Goal: Task Accomplishment & Management: Complete application form

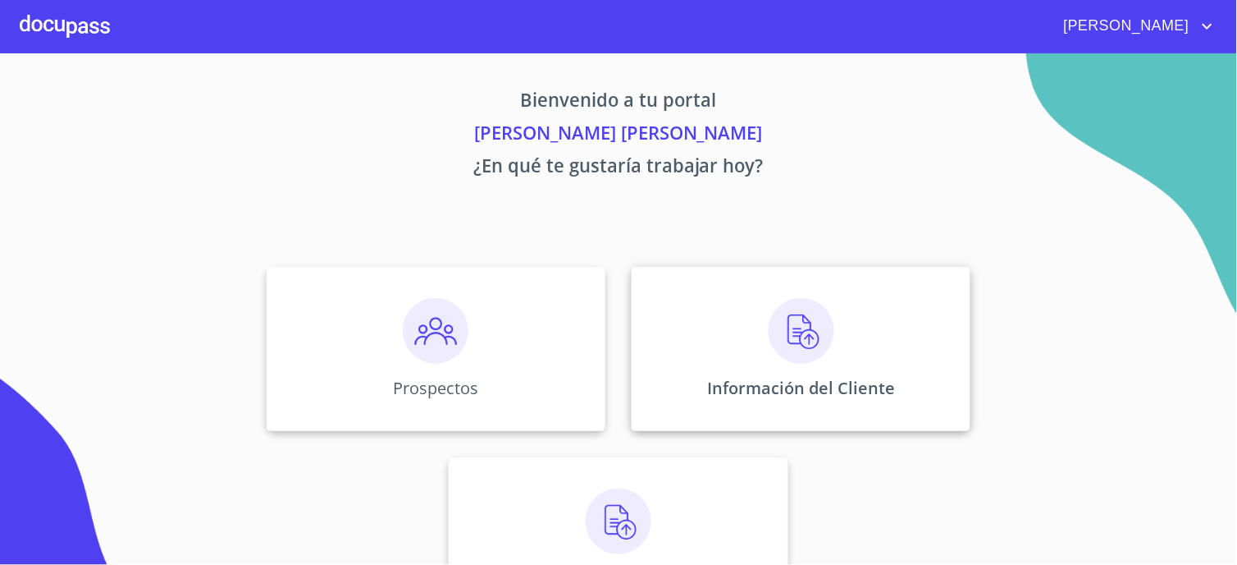
click at [882, 318] on div "Información del Cliente" at bounding box center [801, 349] width 339 height 164
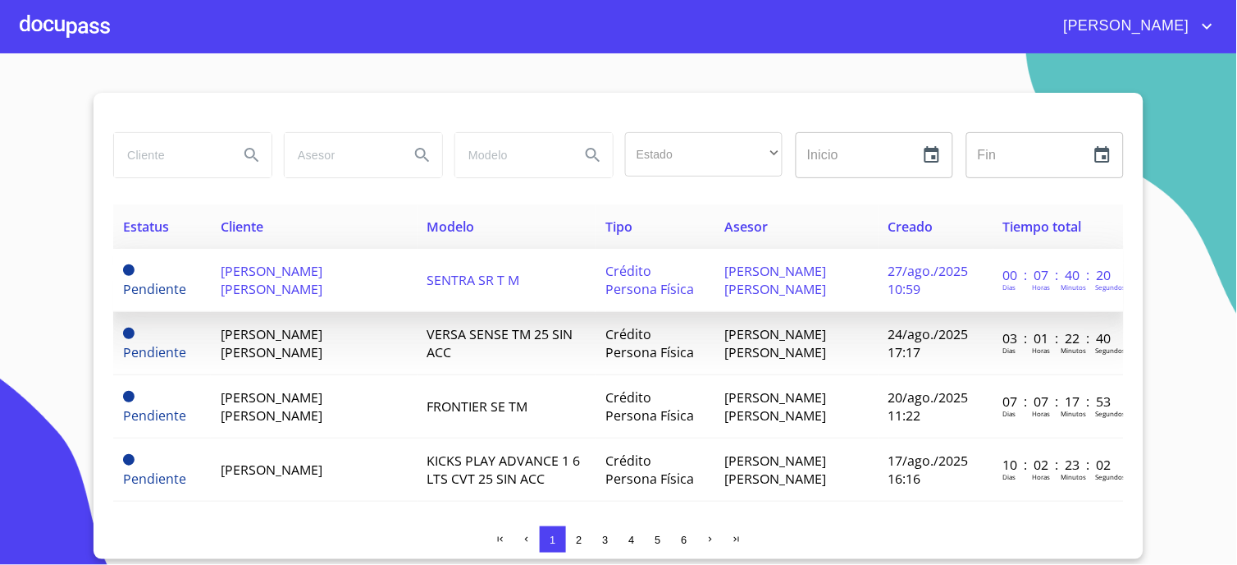
click at [306, 275] on span "[PERSON_NAME] [PERSON_NAME]" at bounding box center [272, 280] width 102 height 36
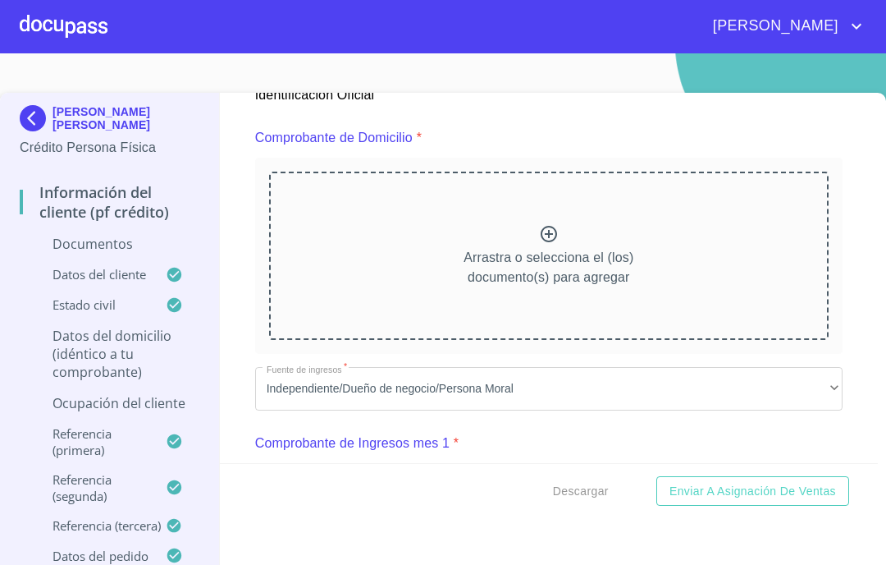
scroll to position [821, 0]
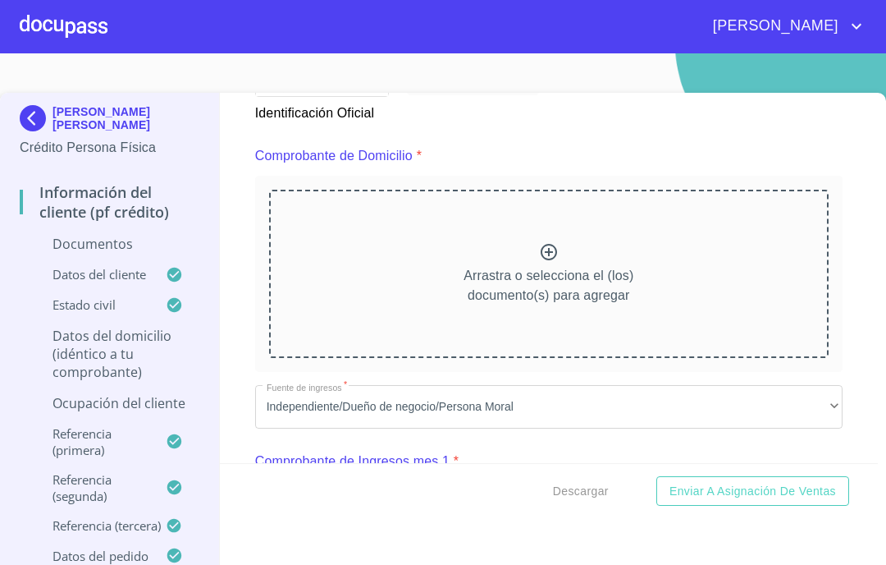
click at [481, 268] on p "Arrastra o selecciona el (los) documento(s) para agregar" at bounding box center [549, 285] width 170 height 39
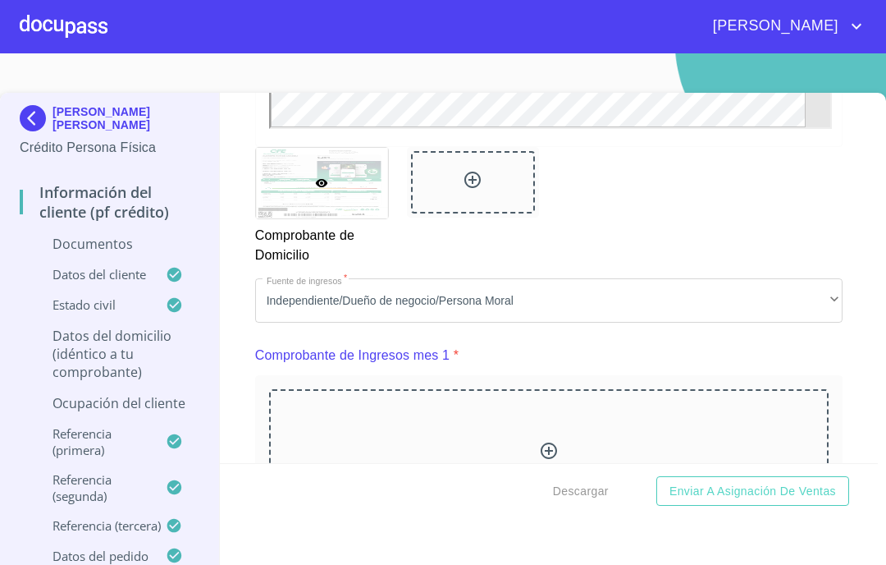
scroll to position [1458, 0]
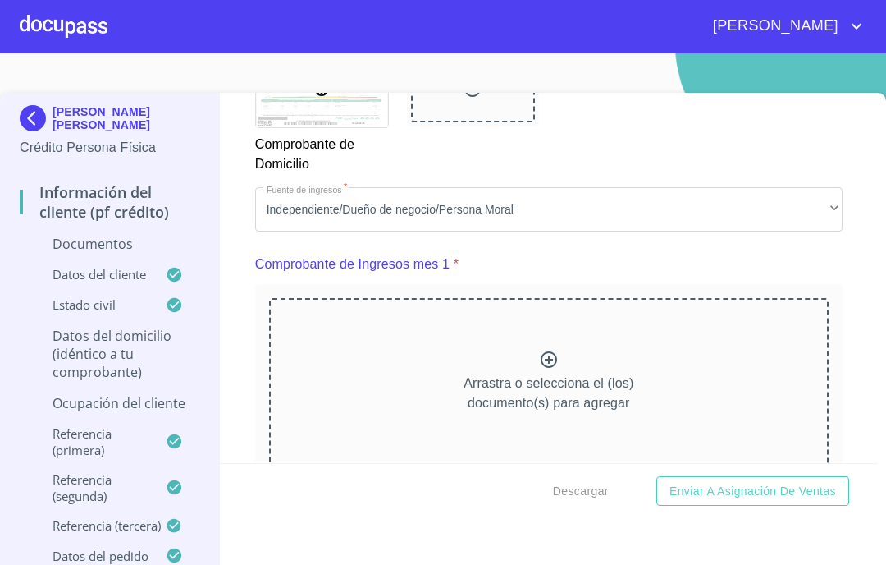
click at [507, 364] on div "Arrastra o selecciona el (los) documento(s) para agregar" at bounding box center [549, 381] width 560 height 167
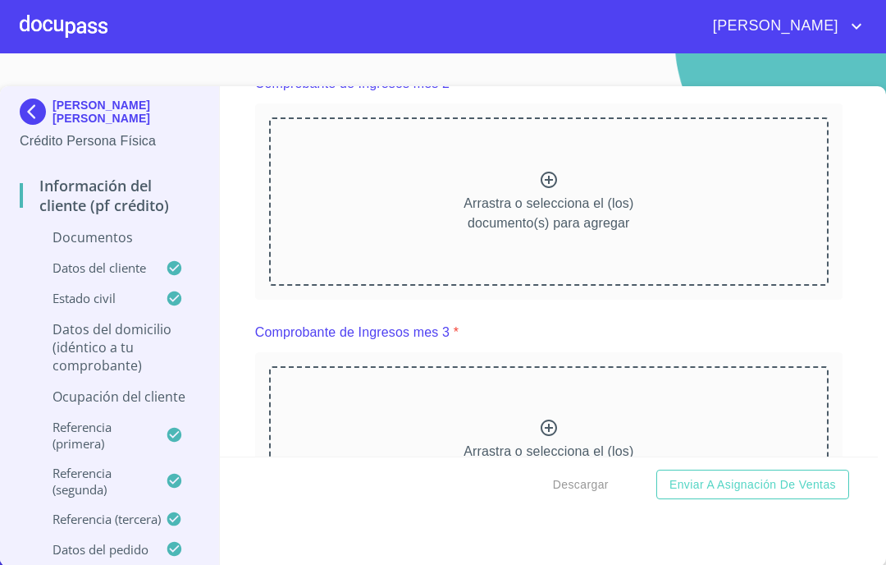
scroll to position [2279, 0]
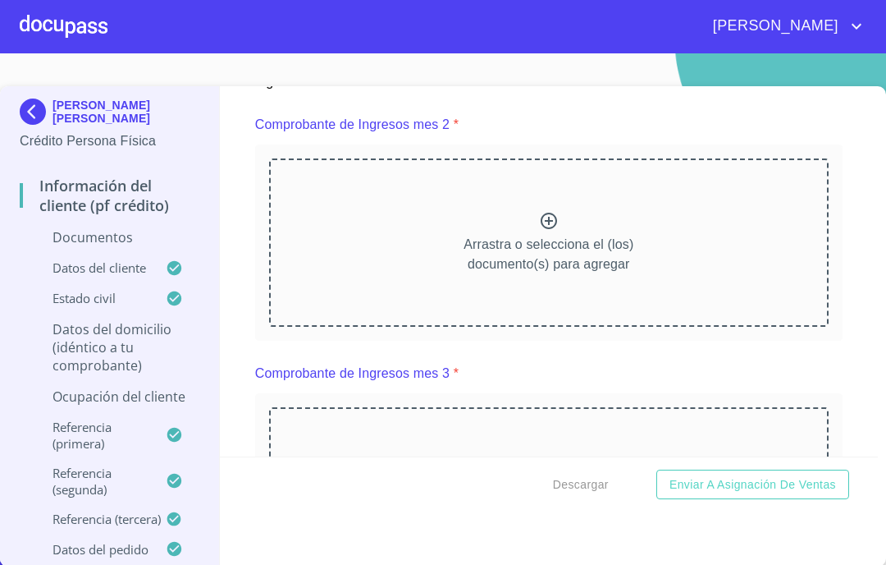
click at [515, 226] on div "Arrastra o selecciona el (los) documento(s) para agregar" at bounding box center [549, 241] width 560 height 167
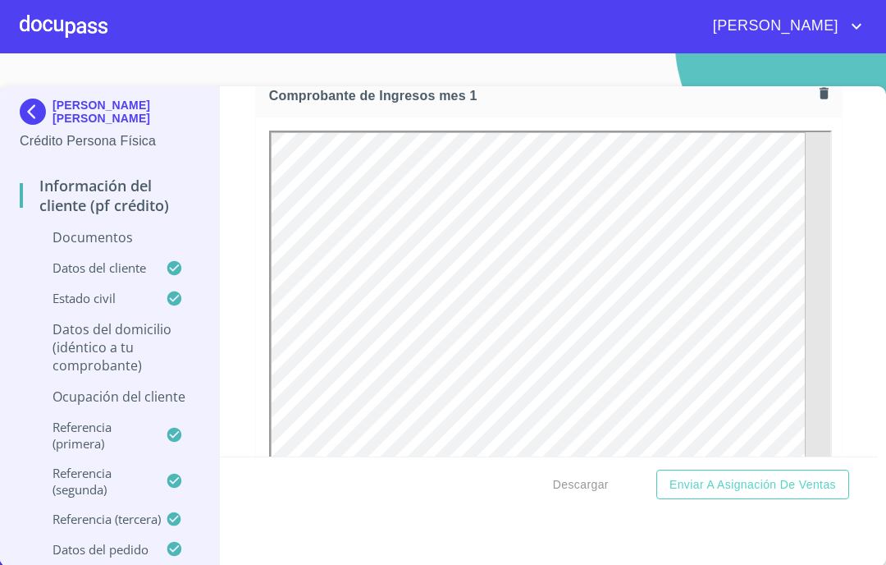
scroll to position [1549, 0]
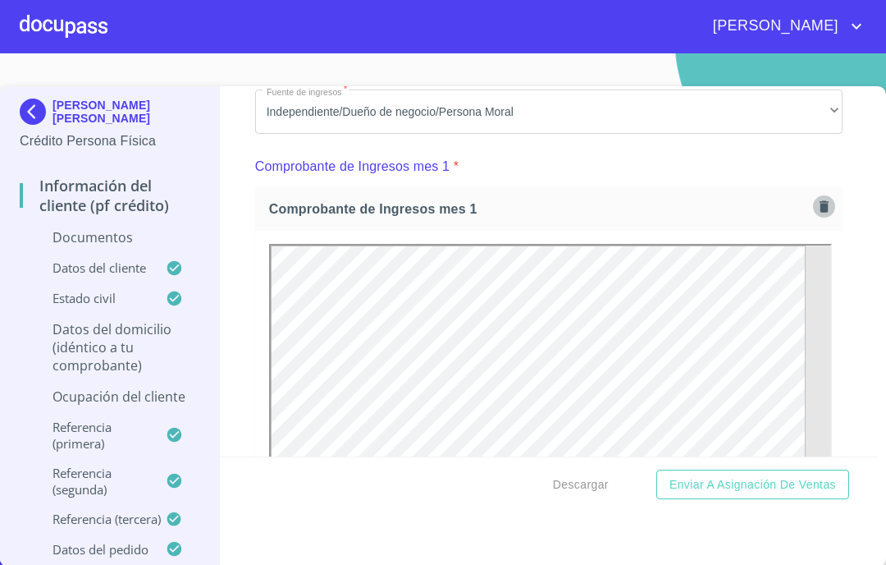
click at [820, 203] on icon "button" at bounding box center [824, 205] width 9 height 11
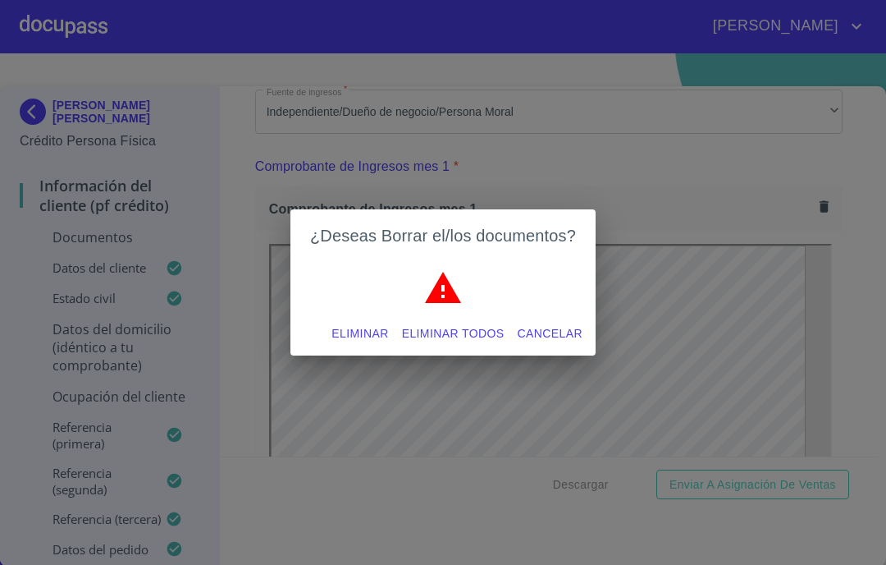
click at [388, 336] on span "Eliminar" at bounding box center [359, 333] width 57 height 21
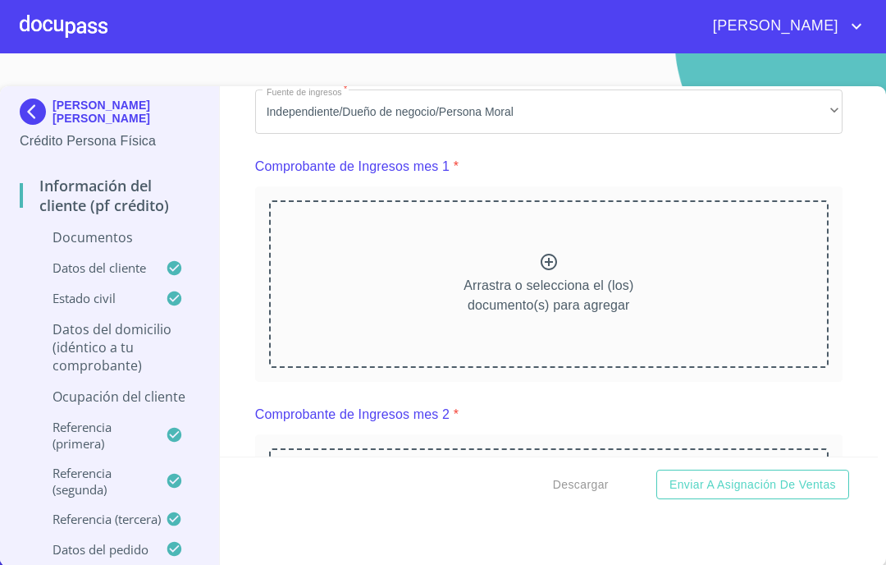
click at [550, 258] on div "Arrastra o selecciona el (los) documento(s) para agregar" at bounding box center [549, 283] width 560 height 167
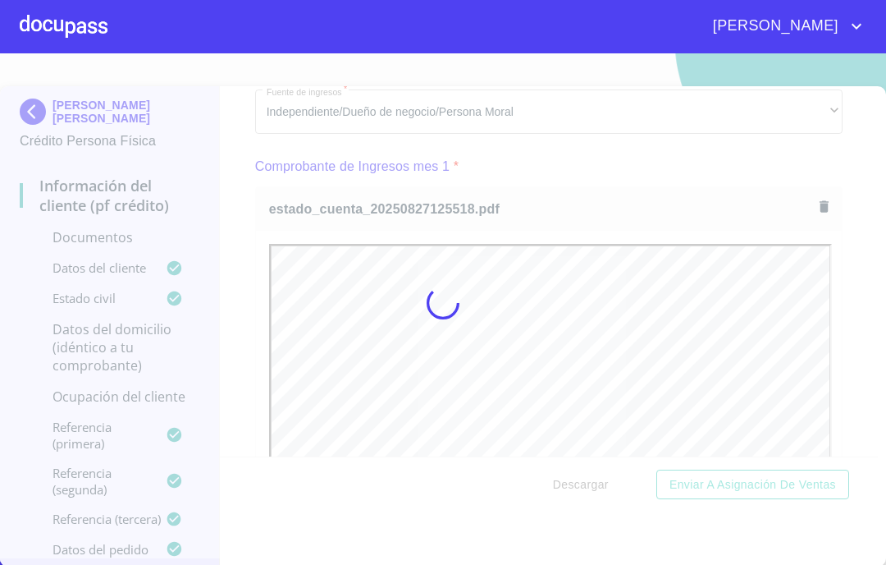
scroll to position [0, 0]
click at [248, 277] on div at bounding box center [443, 302] width 886 height 511
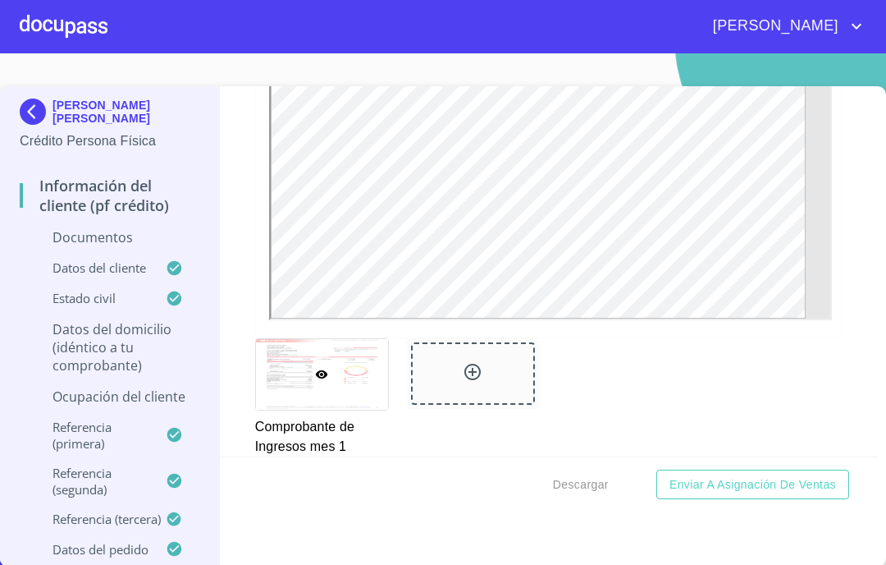
scroll to position [2187, 0]
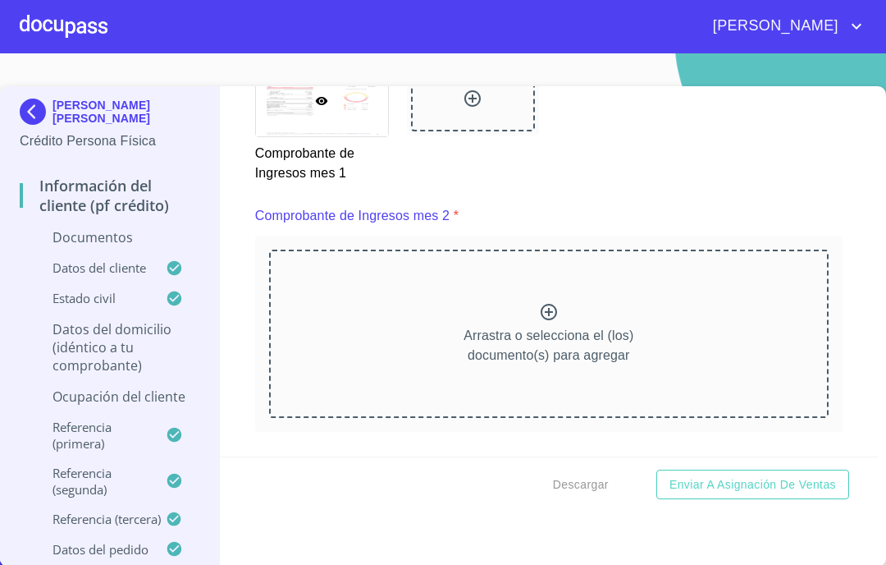
click at [341, 299] on div "Arrastra o selecciona el (los) documento(s) para agregar" at bounding box center [549, 332] width 560 height 167
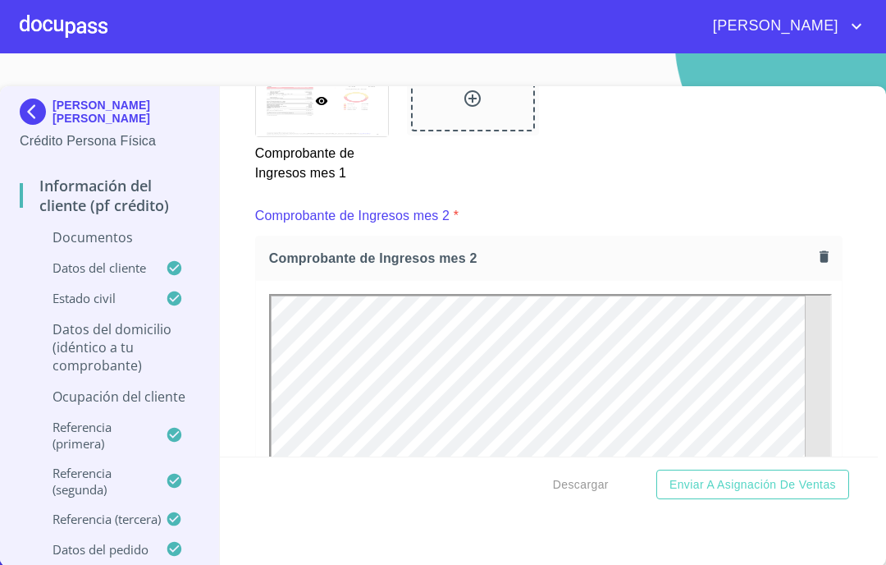
scroll to position [0, 0]
click at [241, 258] on div "Información del cliente (PF crédito) Documentos Documento de identificación.   …" at bounding box center [549, 271] width 659 height 370
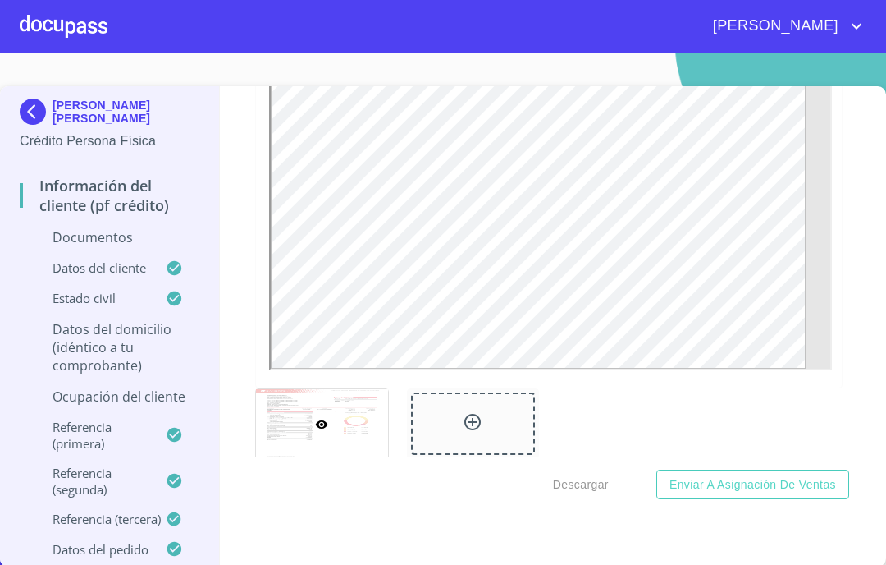
scroll to position [2826, 0]
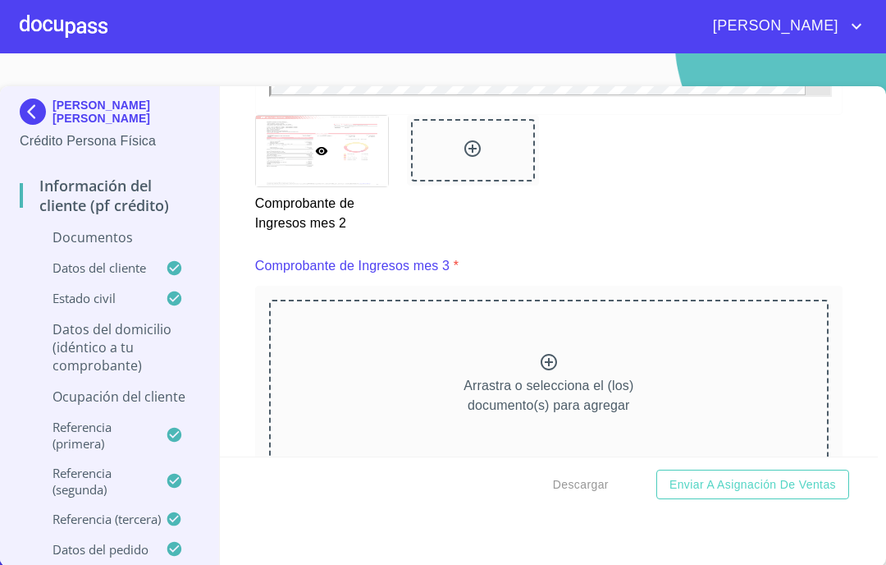
click at [368, 335] on div "Arrastra o selecciona el (los) documento(s) para agregar" at bounding box center [549, 382] width 560 height 167
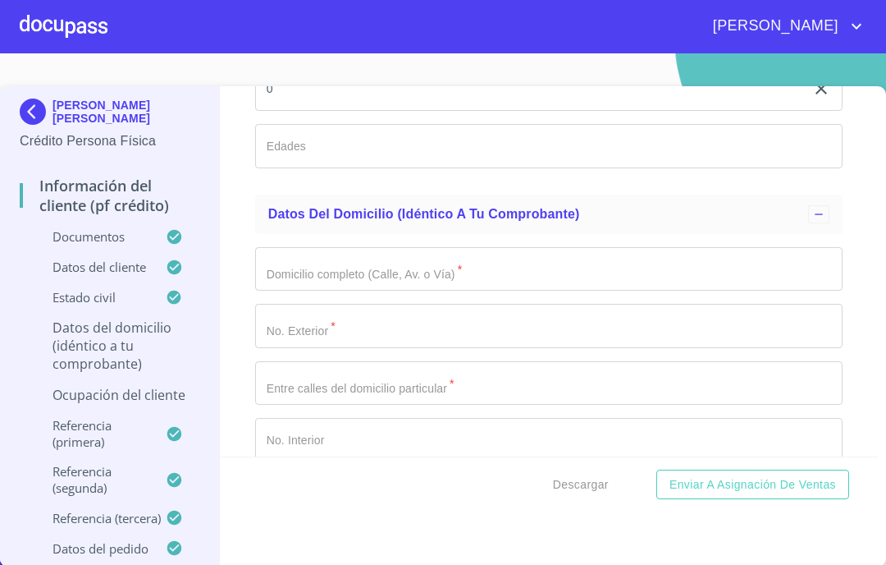
scroll to position [5835, 0]
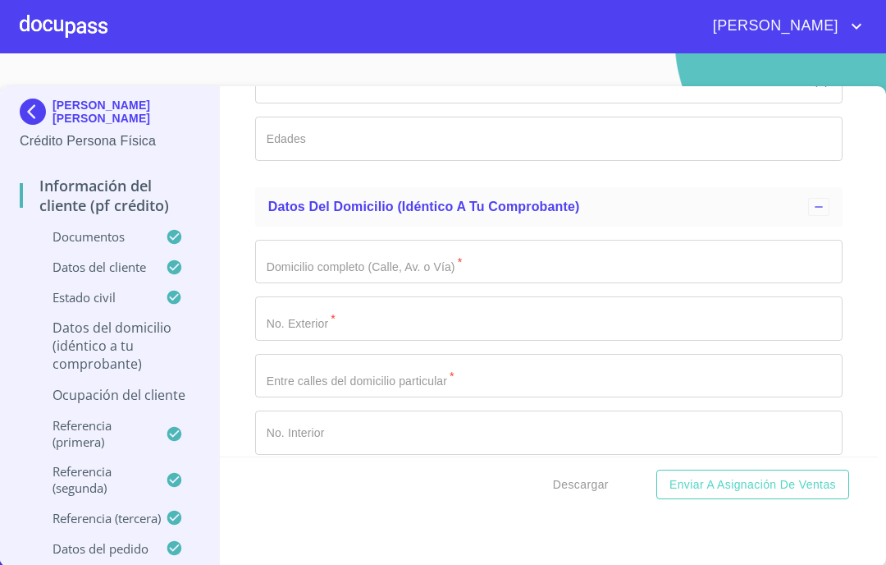
click at [308, 258] on input "Documento de identificación.   *" at bounding box center [548, 262] width 587 height 44
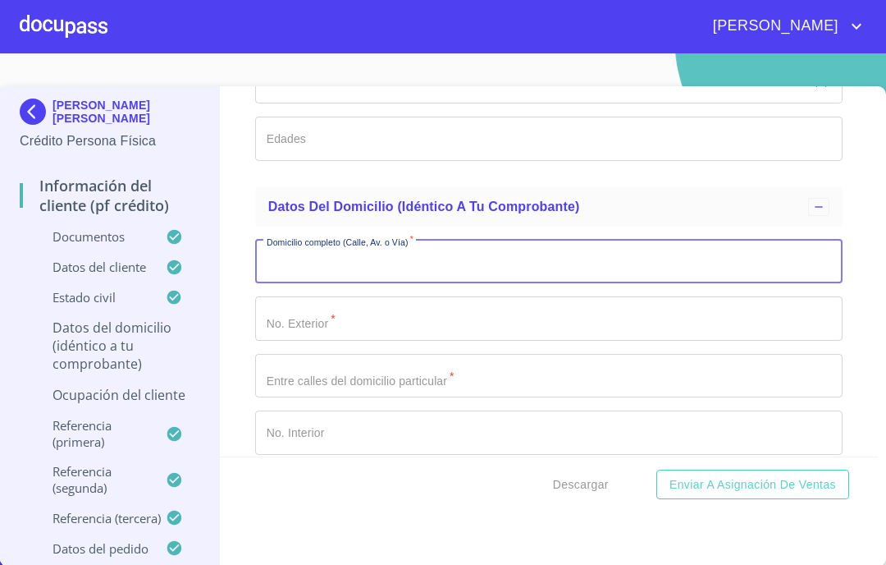
paste input "B:F56: 56 6 56 4:20"
drag, startPoint x: 350, startPoint y: 259, endPoint x: 203, endPoint y: 256, distance: 147.7
click at [203, 256] on div "[PERSON_NAME] [PERSON_NAME] Crédito Persona Física Información del cliente (PF …" at bounding box center [439, 326] width 878 height 480
type input "priv de independencia"
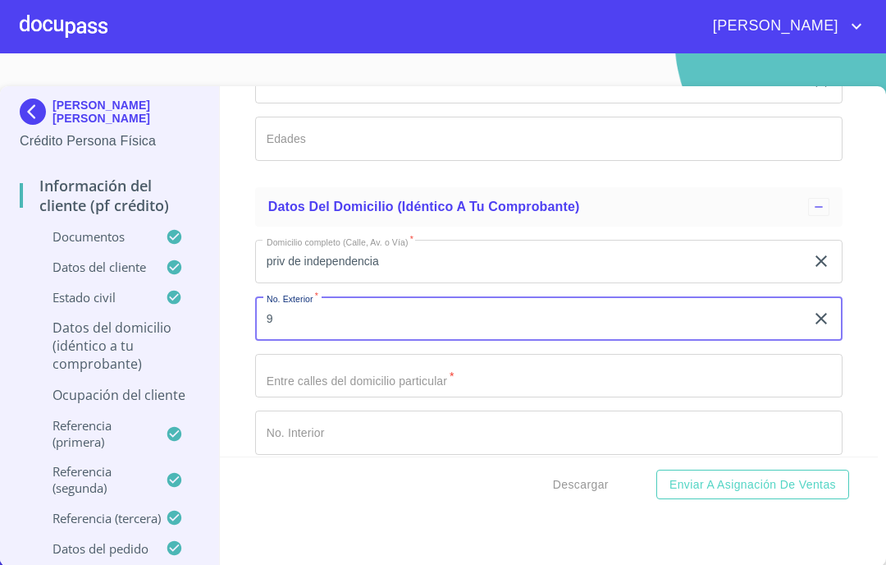
type input "9"
click at [376, 362] on input "Documento de identificación.   *" at bounding box center [548, 376] width 587 height 44
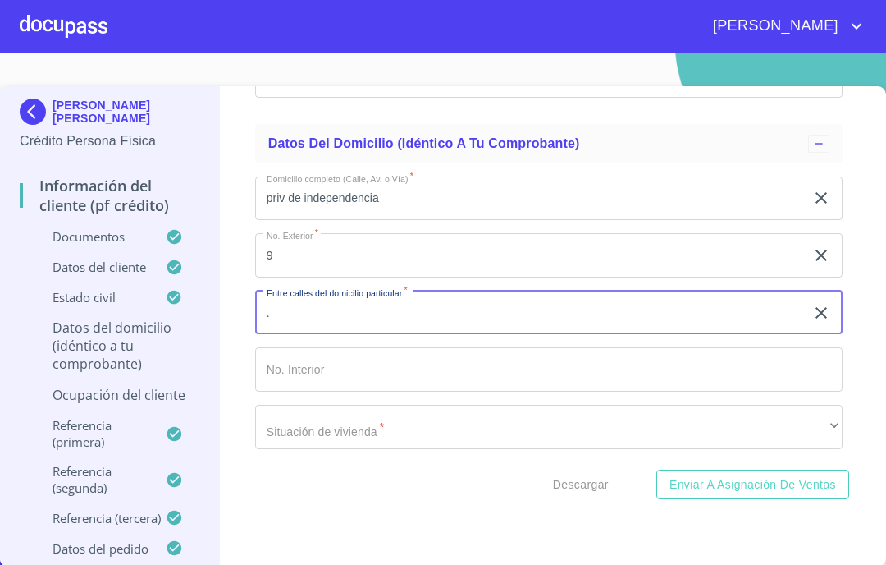
scroll to position [5926, 0]
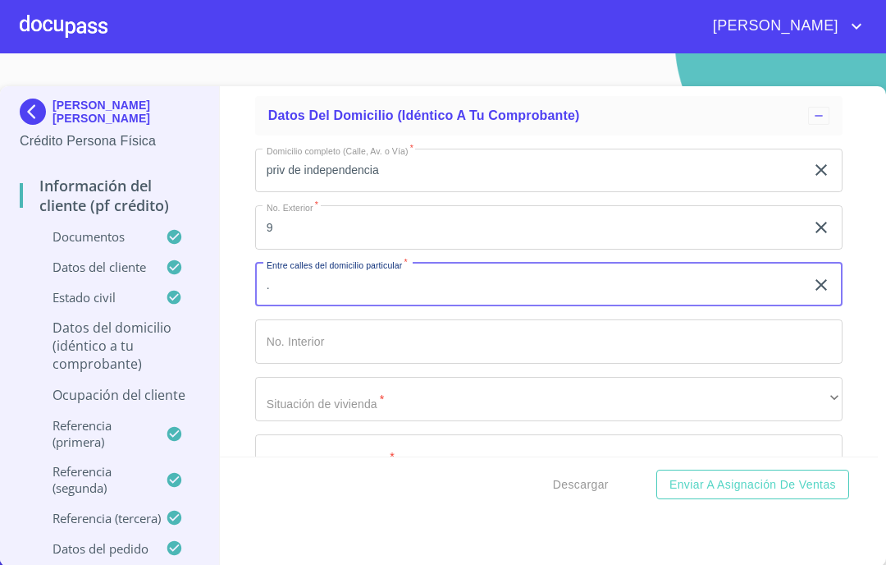
type input "."
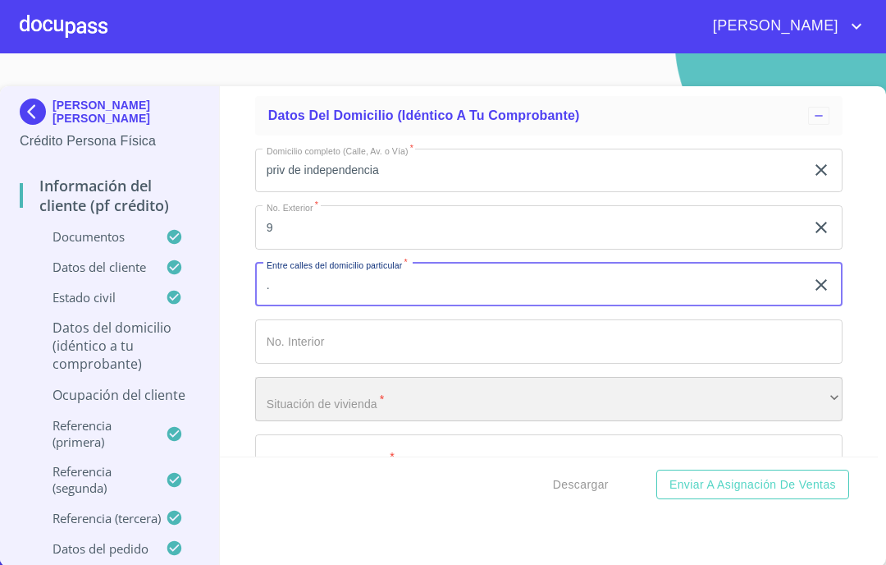
click at [366, 381] on div "​" at bounding box center [548, 399] width 587 height 44
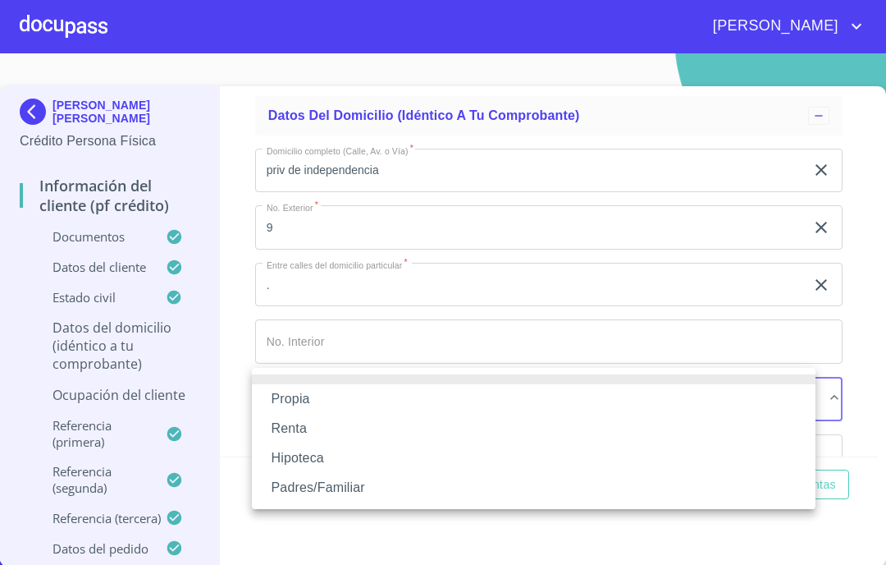
click at [310, 402] on li "Propia" at bounding box center [534, 399] width 564 height 30
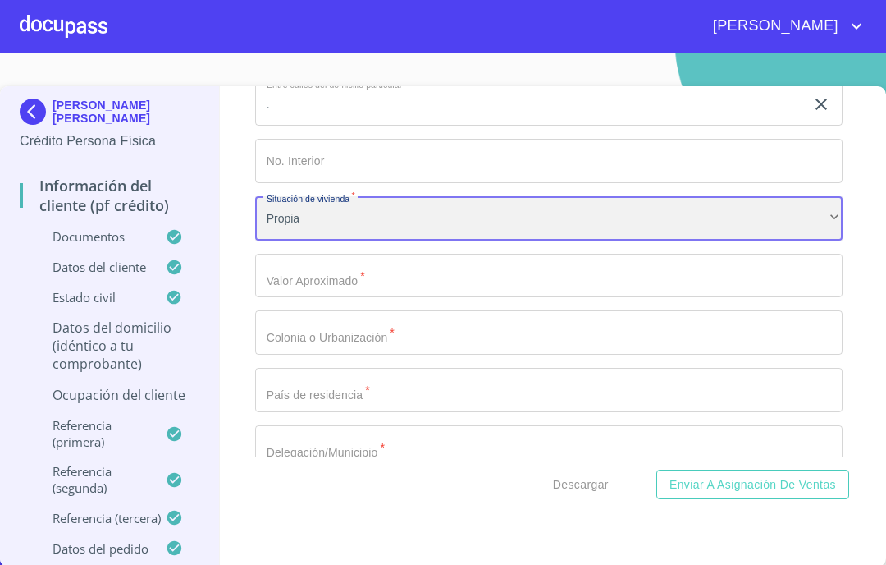
scroll to position [6108, 0]
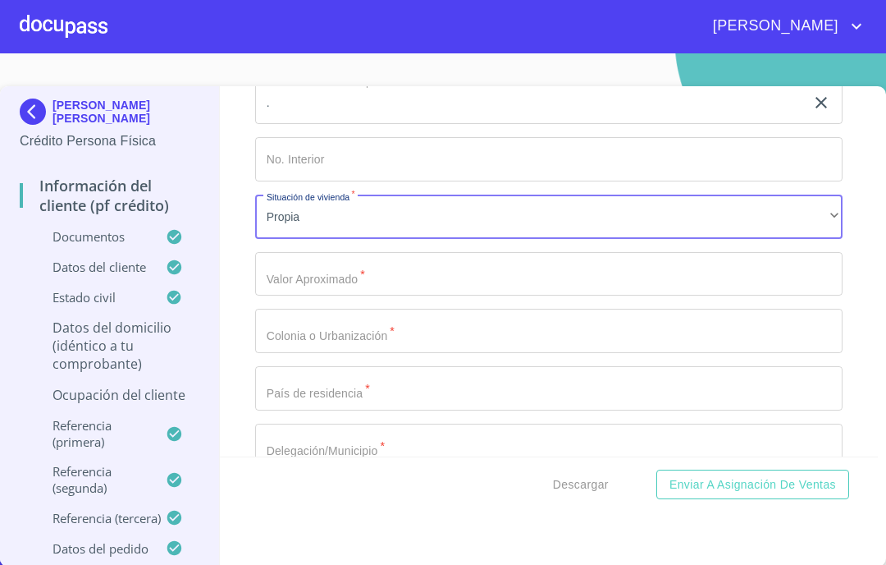
click at [345, 263] on input "Documento de identificación.   *" at bounding box center [548, 274] width 587 height 44
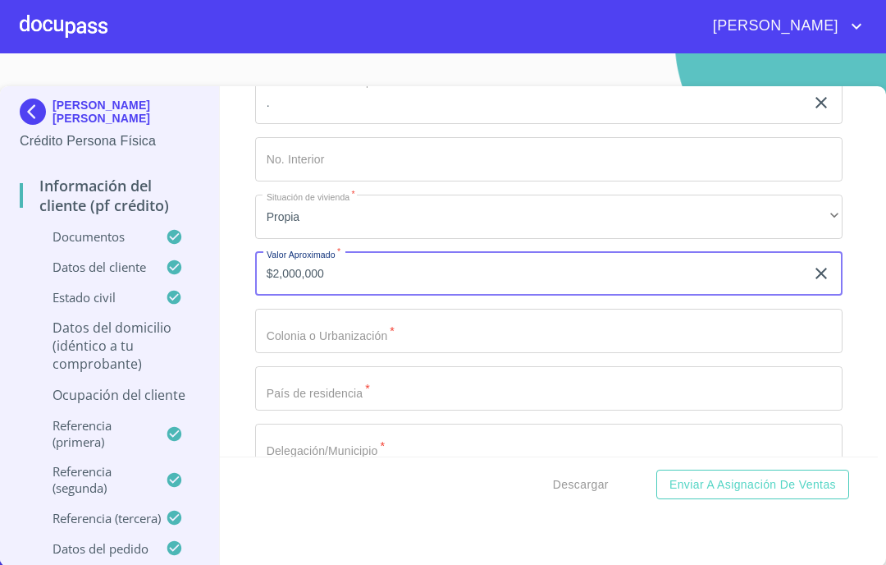
type input "$2,000,000"
click at [338, 312] on input "Documento de identificación.   *" at bounding box center [548, 331] width 587 height 44
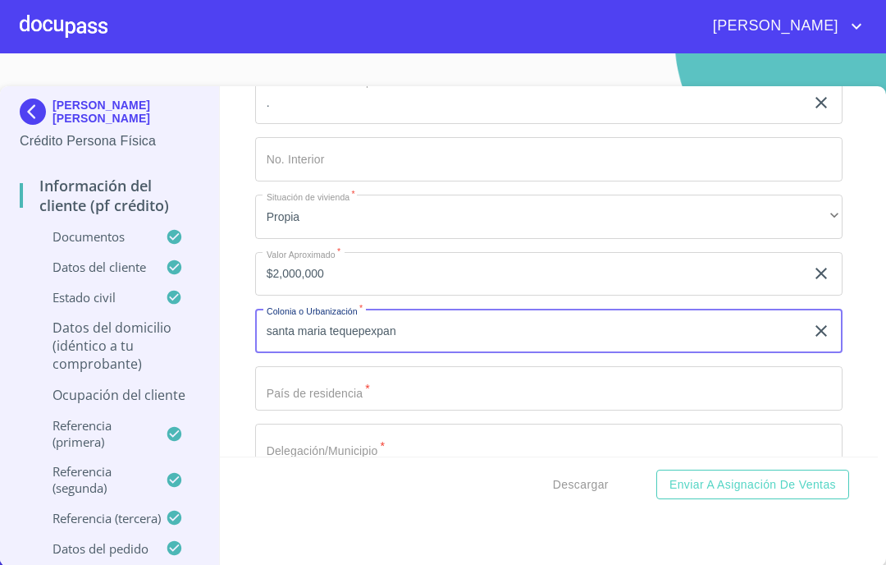
type input "santa maria tequepexpan"
click at [335, 369] on input "Documento de identificación.   *" at bounding box center [548, 388] width 587 height 44
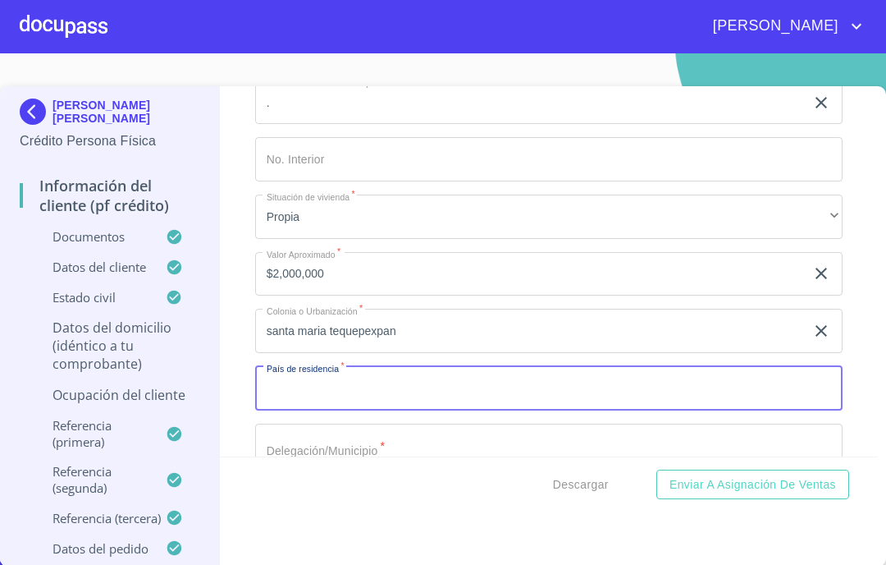
click at [386, 382] on input "Documento de identificación.   *" at bounding box center [548, 388] width 587 height 44
type input "[GEOGRAPHIC_DATA]"
click at [330, 437] on input "Documento de identificación.   *" at bounding box center [548, 445] width 587 height 44
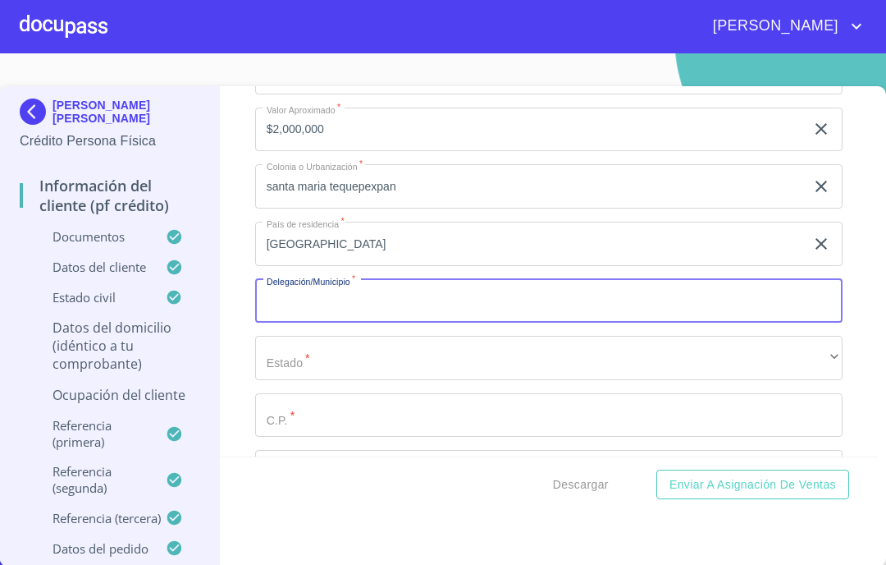
scroll to position [6381, 0]
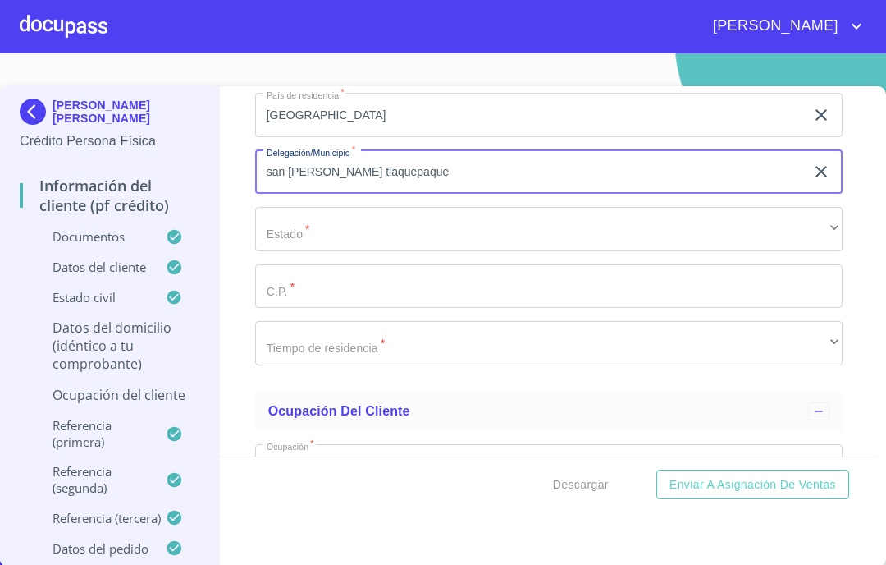
type input "san [PERSON_NAME] tlaquepaque"
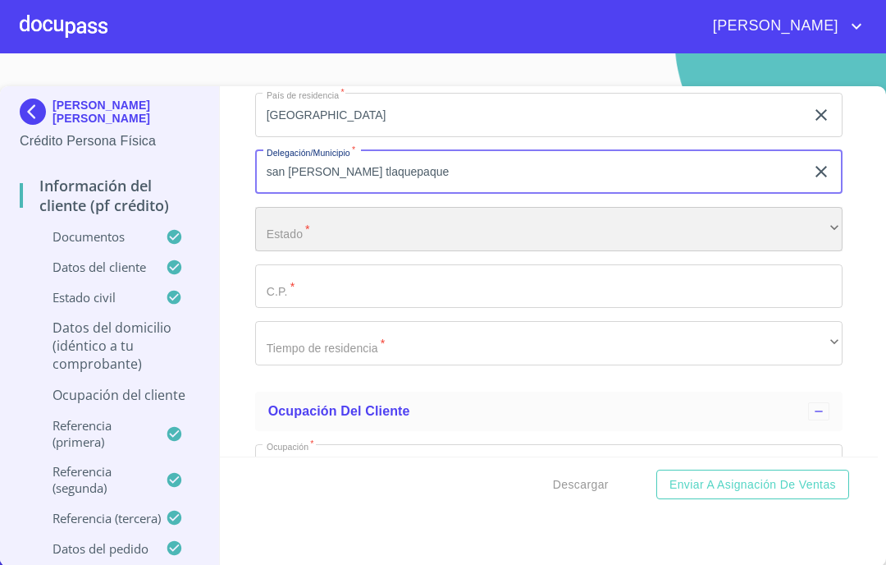
click at [308, 207] on div "​" at bounding box center [548, 229] width 587 height 44
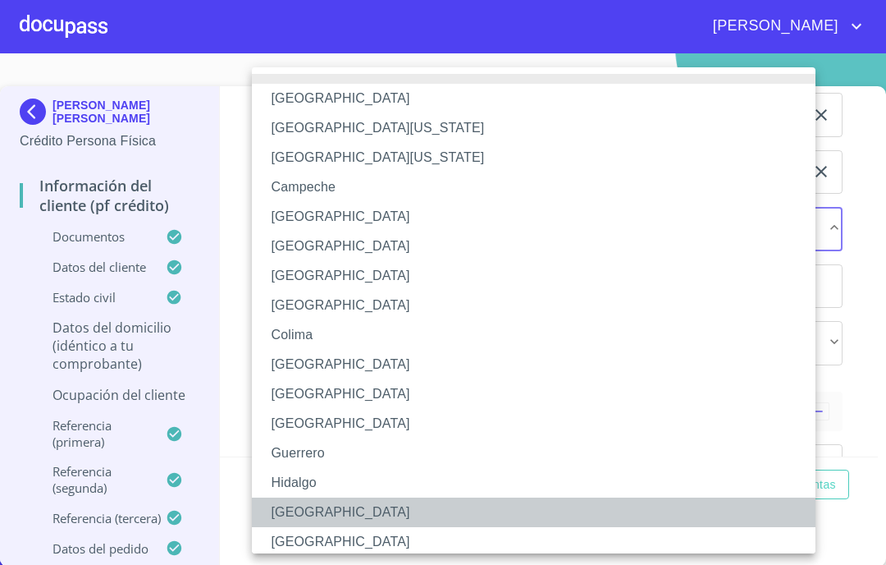
click at [301, 499] on li "[GEOGRAPHIC_DATA]" at bounding box center [541, 512] width 578 height 30
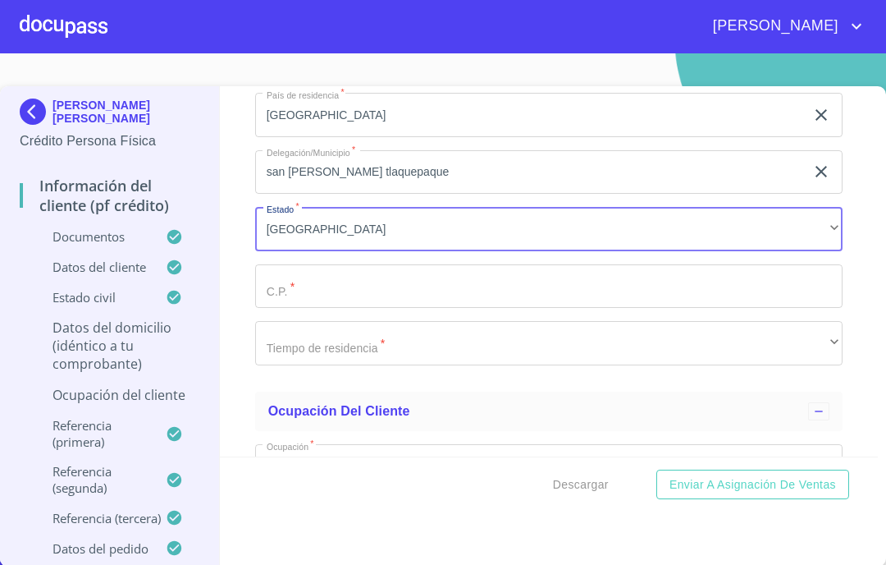
click at [347, 267] on input "Documento de identificación.   *" at bounding box center [548, 286] width 587 height 44
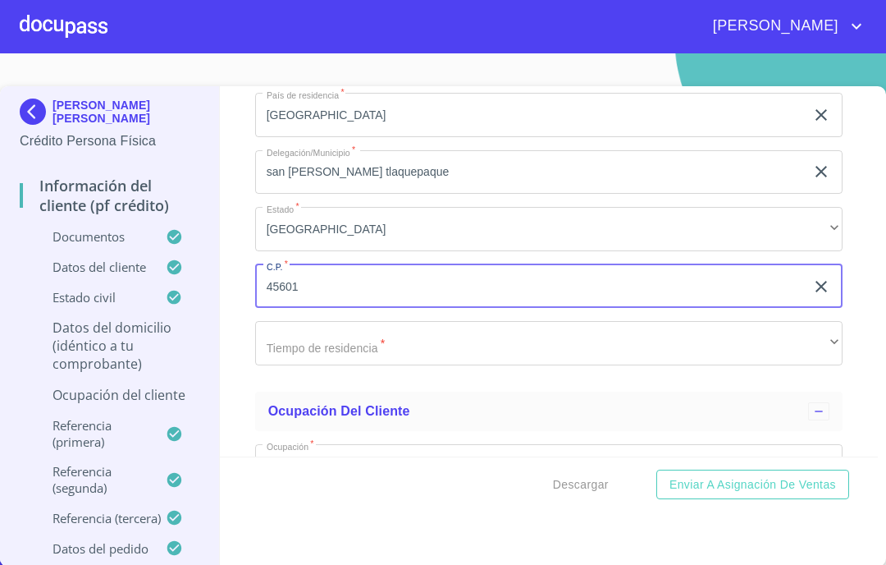
type input "45601"
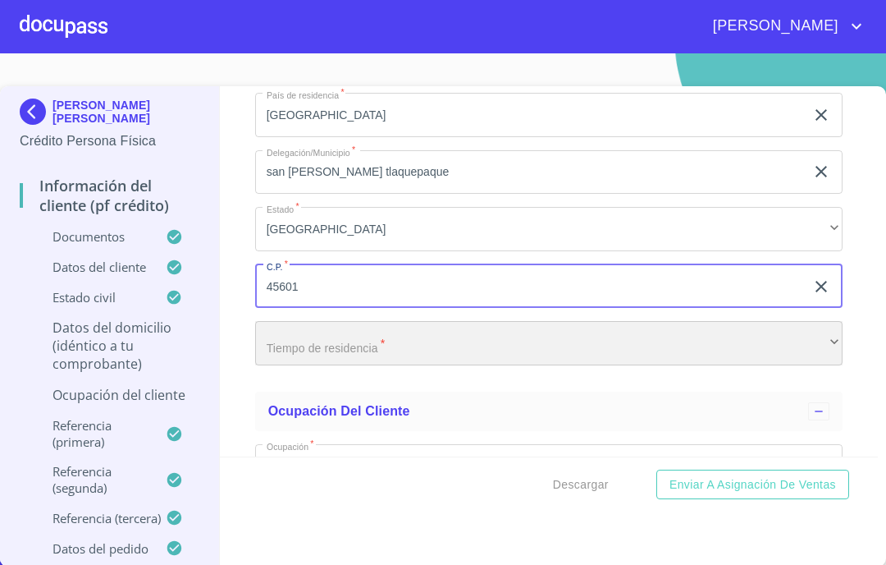
click at [391, 340] on div "​" at bounding box center [548, 343] width 587 height 44
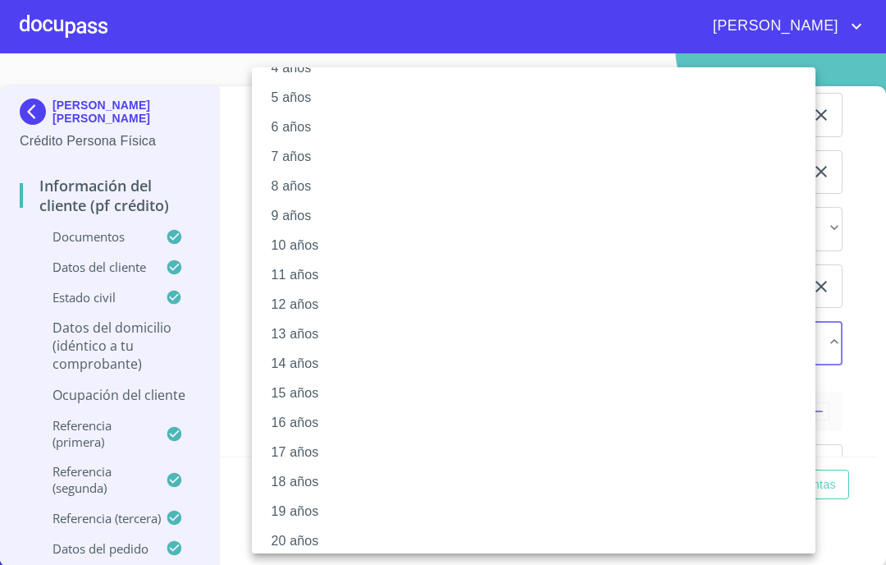
scroll to position [156, 0]
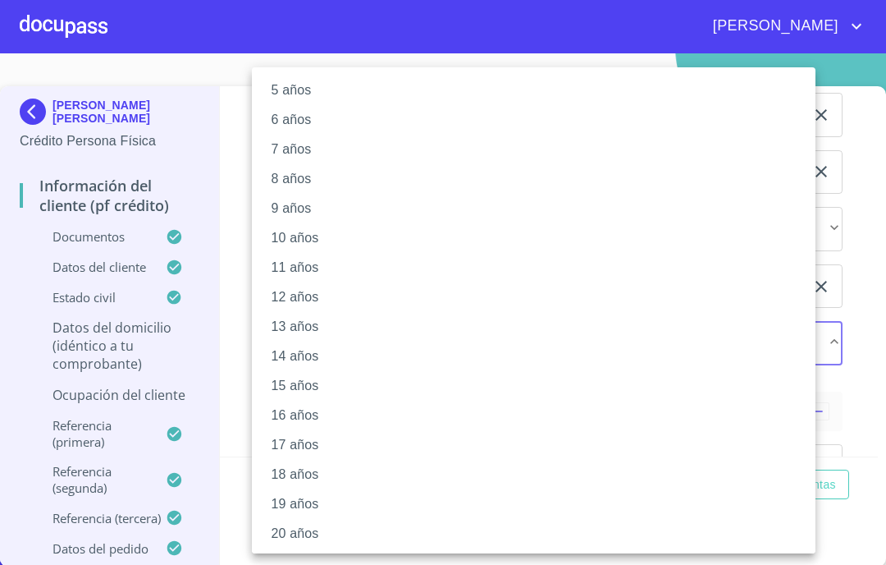
click at [301, 540] on li "20 años" at bounding box center [541, 534] width 578 height 30
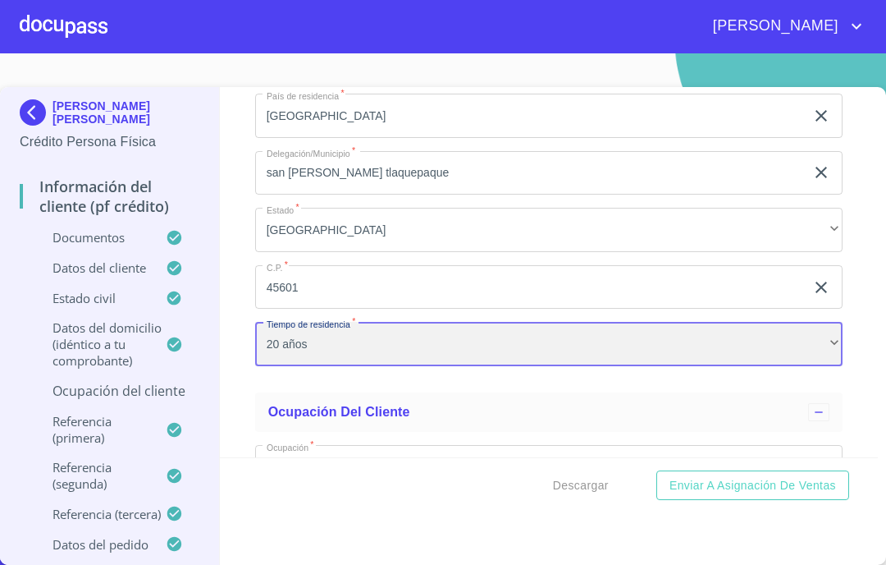
scroll to position [6564, 0]
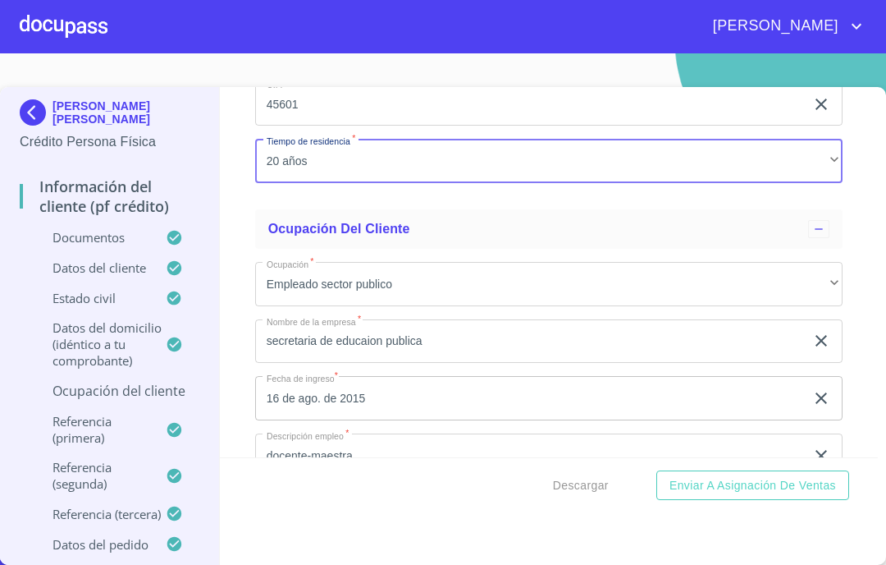
click at [249, 189] on div "Información del cliente (PF crédito) Documentos Documento de identificación.   …" at bounding box center [549, 272] width 659 height 370
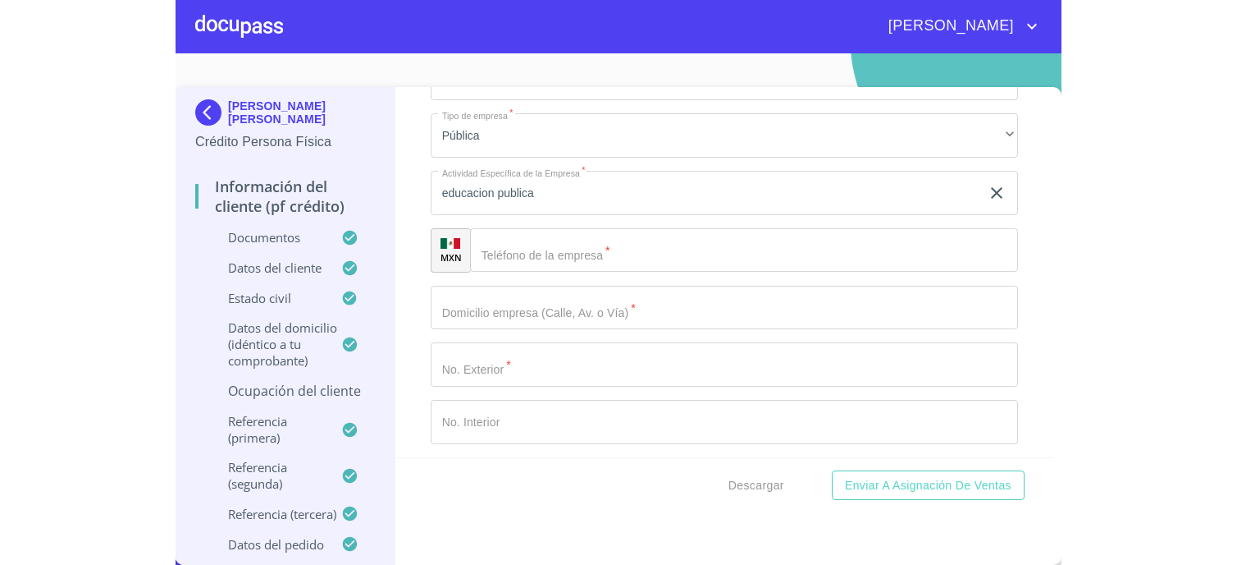
scroll to position [7110, 0]
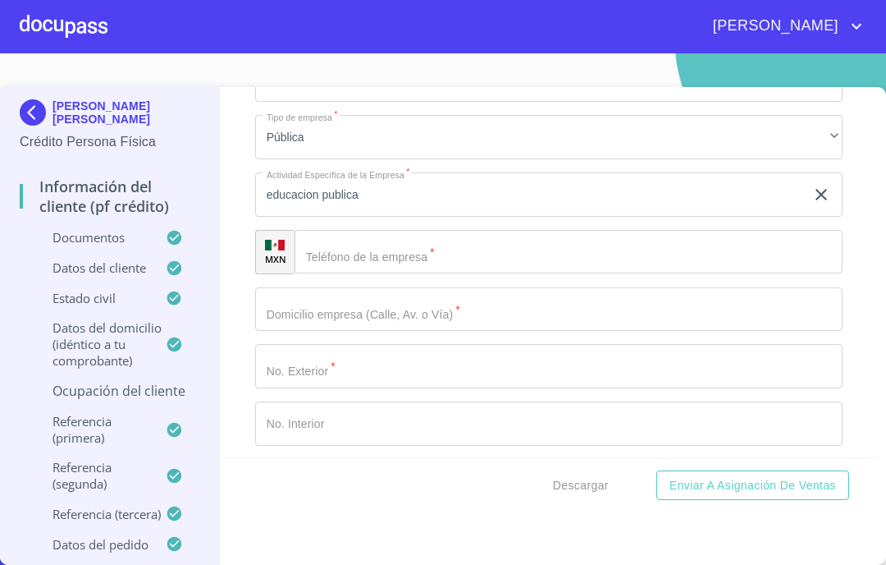
click at [320, 245] on div "​" at bounding box center [569, 252] width 548 height 44
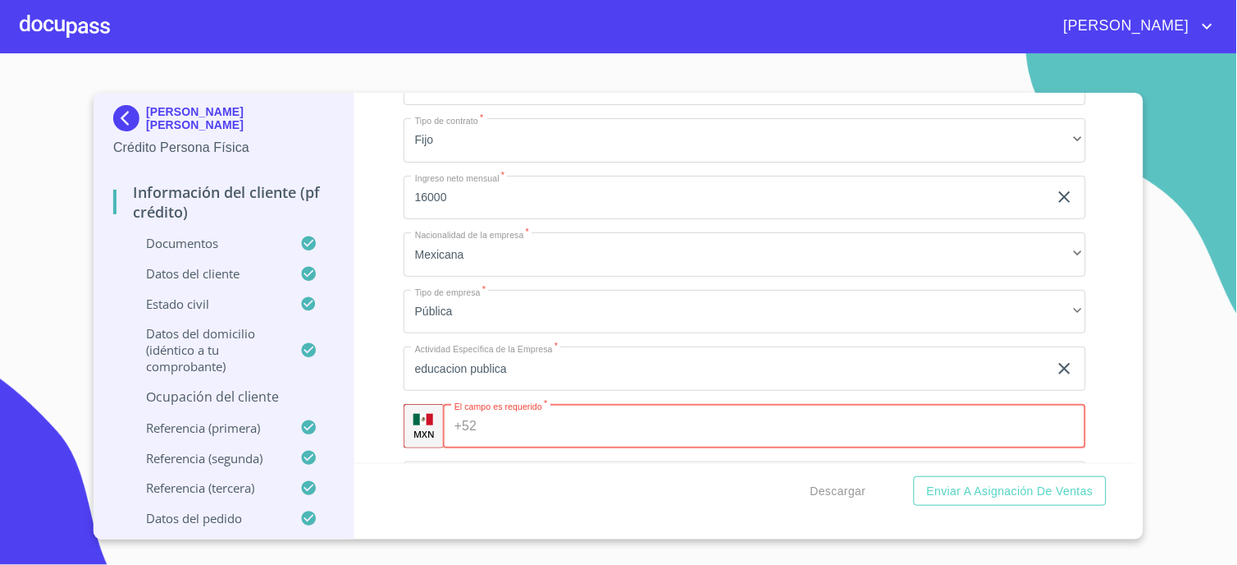
scroll to position [0, 0]
paste input "[PHONE_NUMBER]"
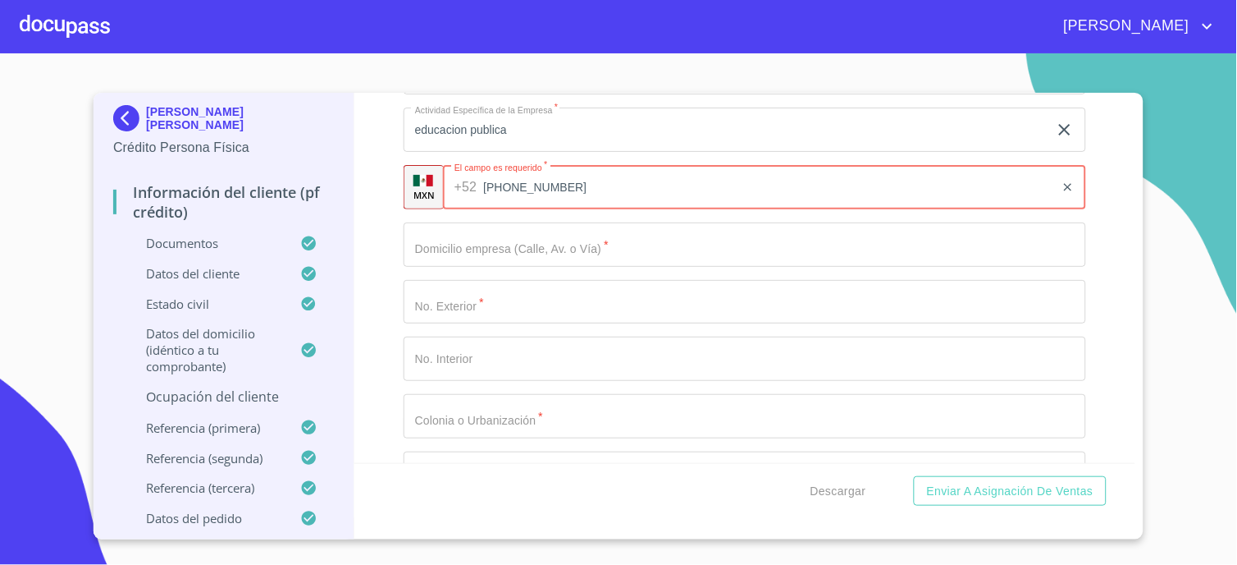
scroll to position [7385, 0]
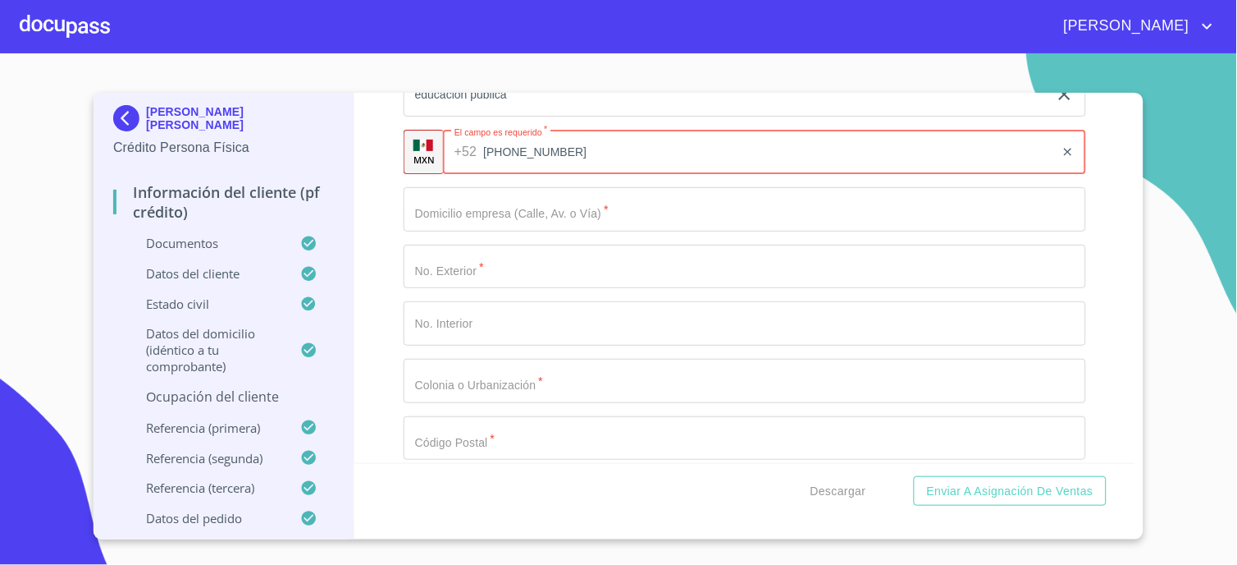
type input "[PHONE_NUMBER]"
click at [535, 208] on input "Documento de identificación.   *" at bounding box center [745, 209] width 683 height 44
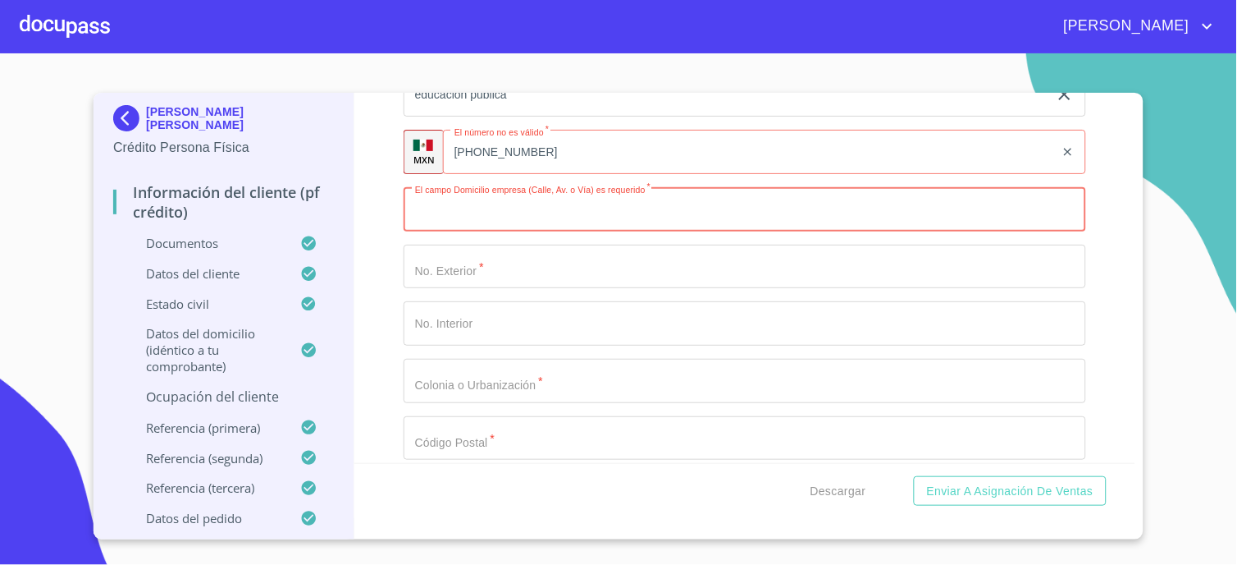
paste input "[PERSON_NAME] S/N"
type input "[PERSON_NAME] S/N"
click at [528, 246] on input "Documento de identificación.   *" at bounding box center [745, 267] width 683 height 44
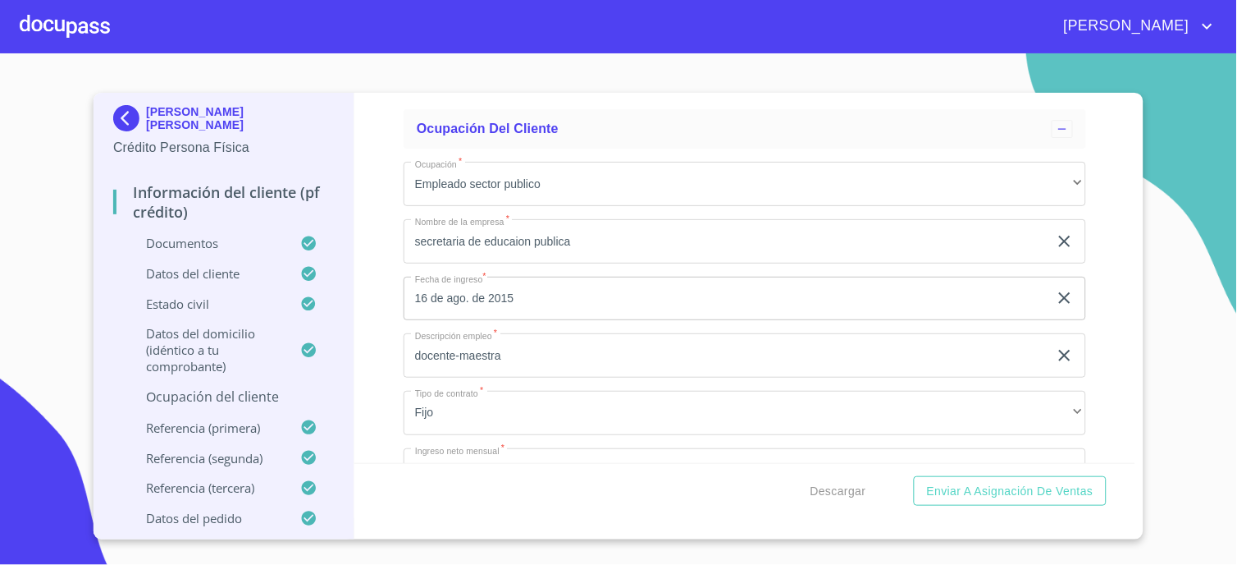
scroll to position [6837, 0]
click at [594, 226] on input "secretaria de educaion publica" at bounding box center [726, 242] width 645 height 44
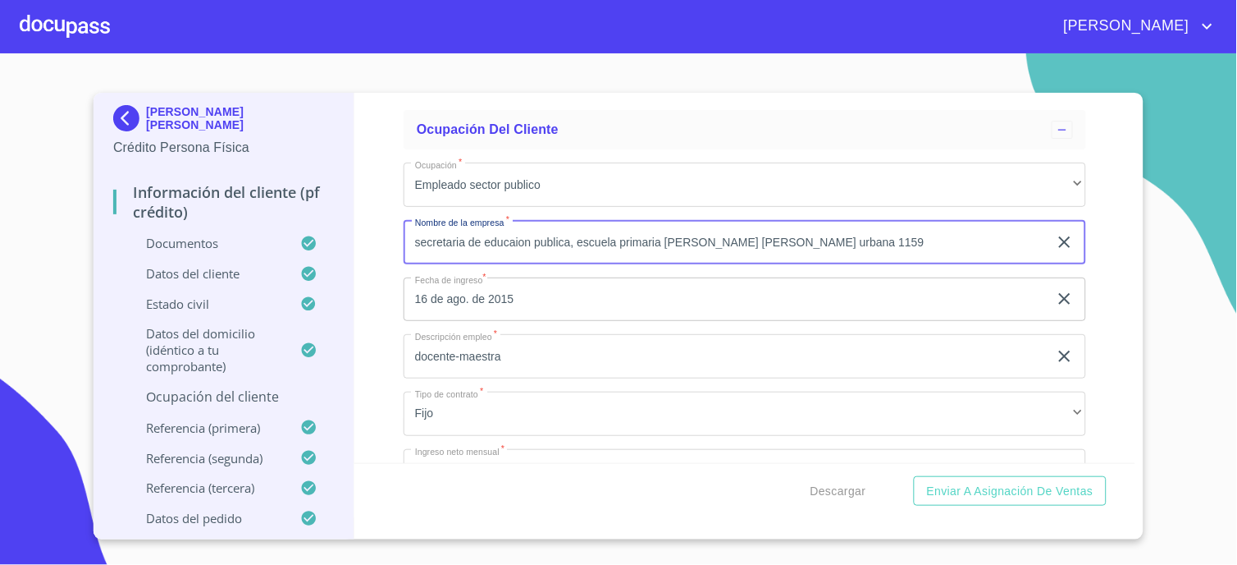
click at [534, 235] on input "secretaria de educaion publica, escuela primaria [PERSON_NAME] [PERSON_NAME] ur…" at bounding box center [726, 242] width 645 height 44
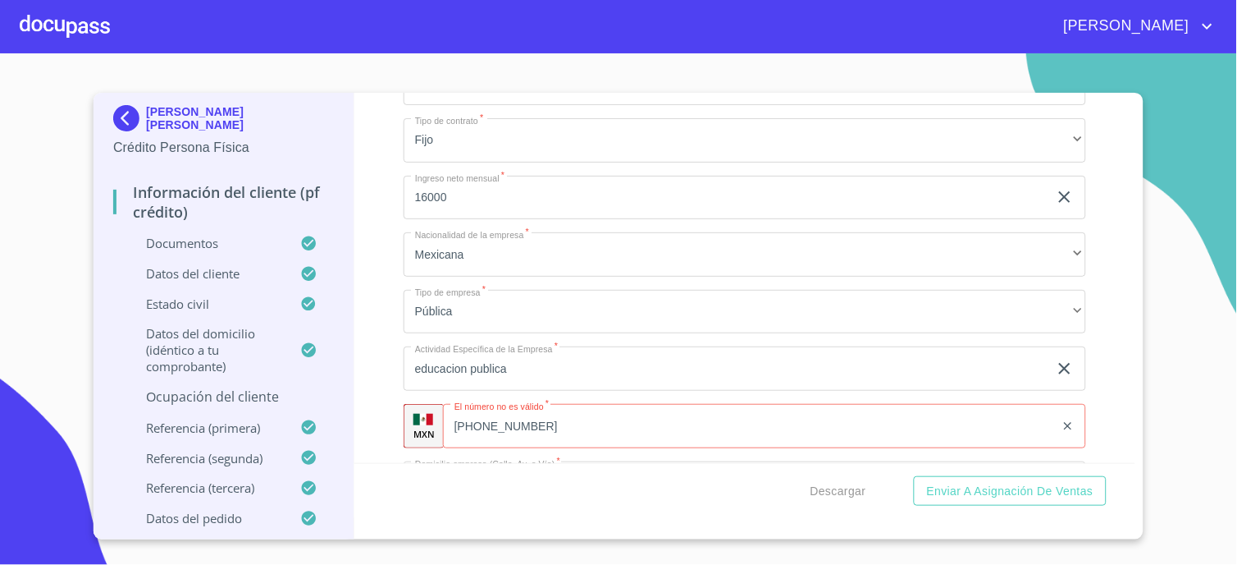
scroll to position [7385, 0]
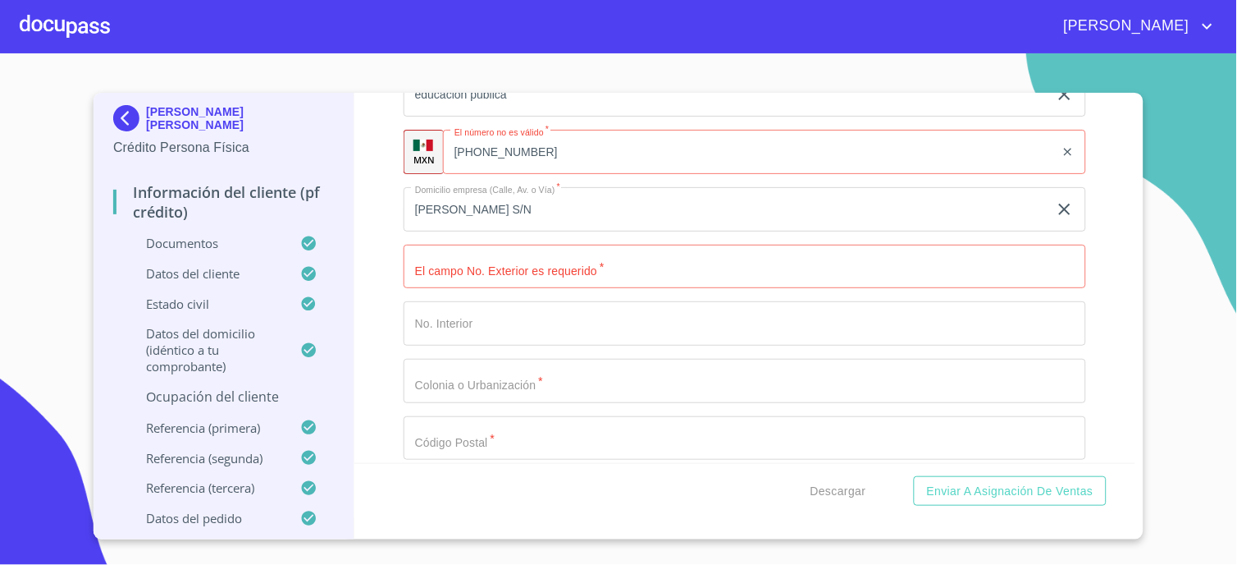
type input "secretaria de educación publica, escuela primaria [PERSON_NAME] [PERSON_NAME] u…"
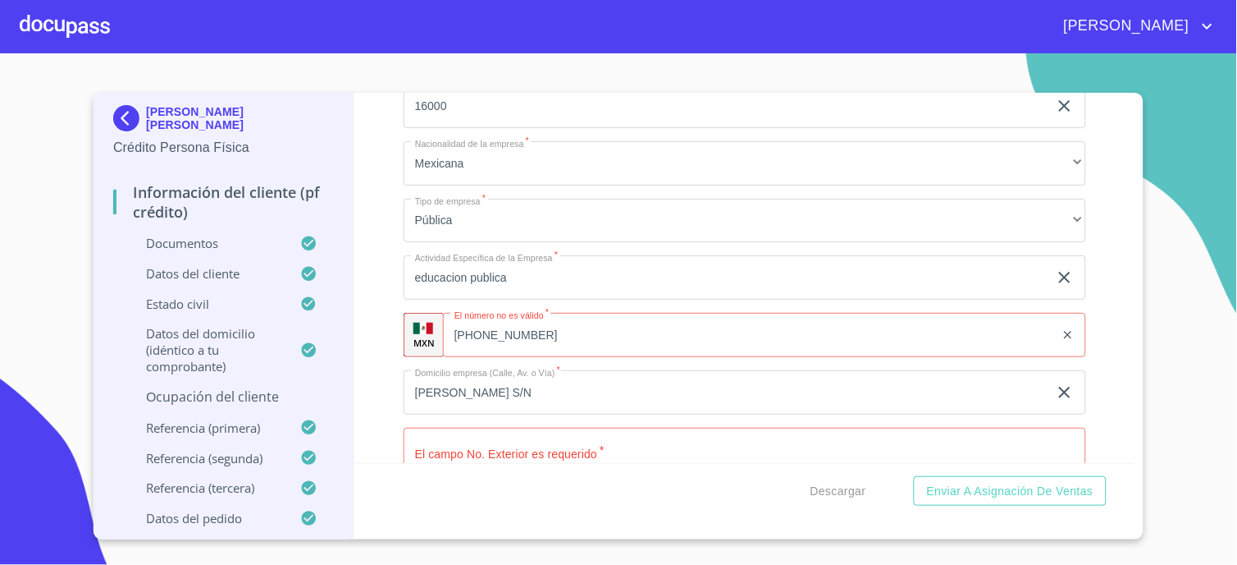
scroll to position [7110, 0]
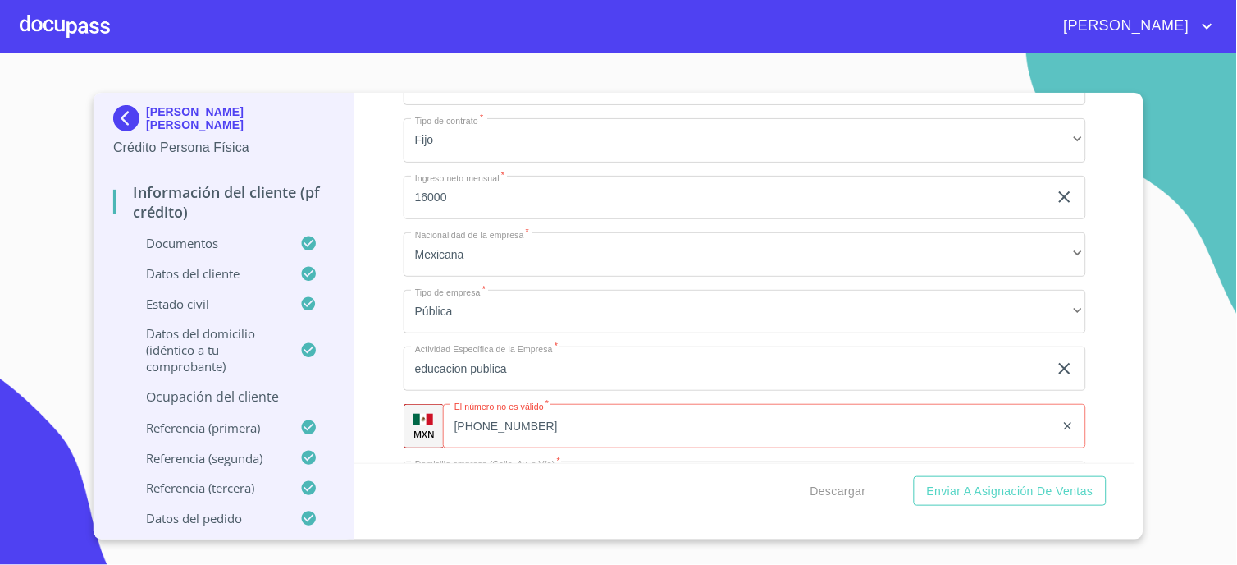
click at [478, 418] on div "[PHONE_NUMBER] ​" at bounding box center [764, 426] width 643 height 44
click at [536, 416] on input "[PHONE_NUMBER]" at bounding box center [768, 426] width 571 height 44
type input "[PHONE_NUMBER]"
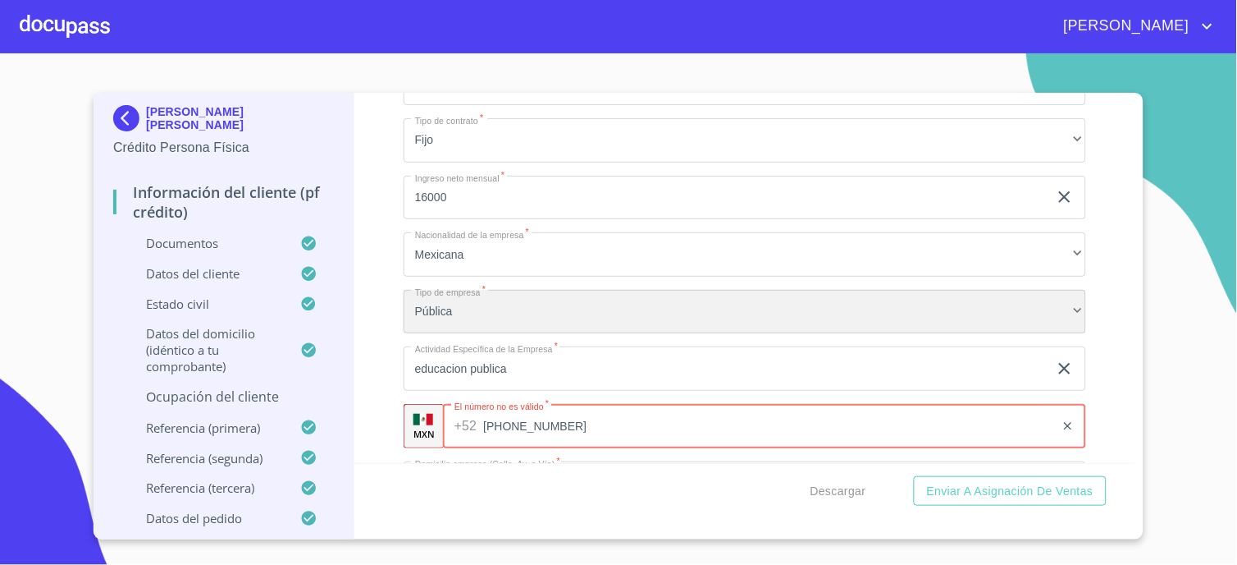
click at [587, 308] on div "Pública" at bounding box center [745, 312] width 683 height 44
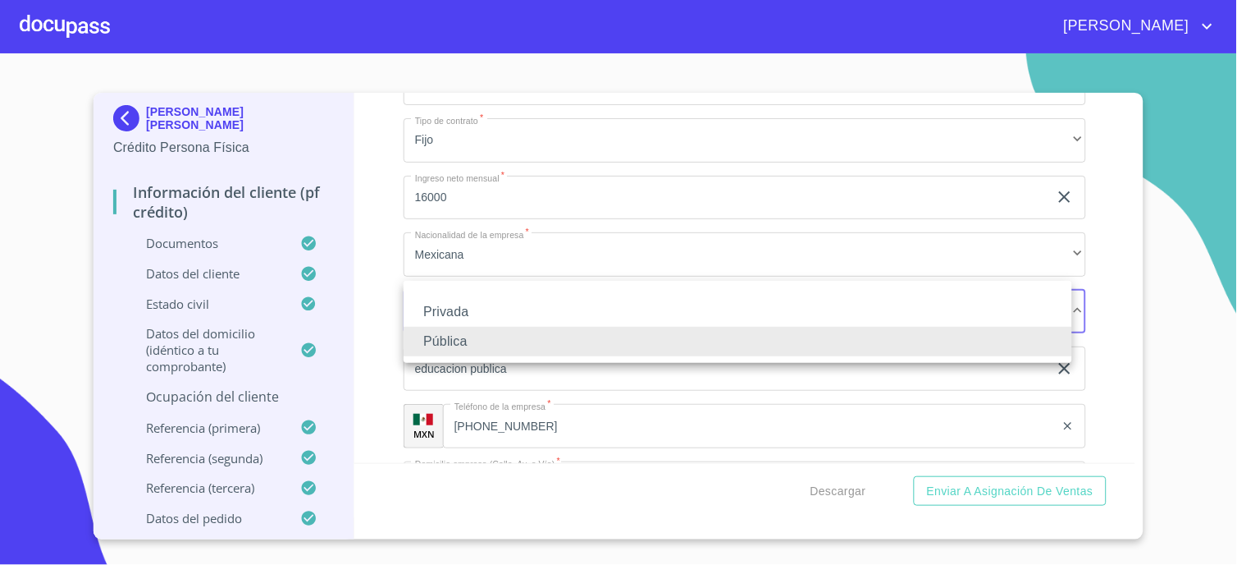
click at [1102, 400] on div at bounding box center [618, 282] width 1237 height 565
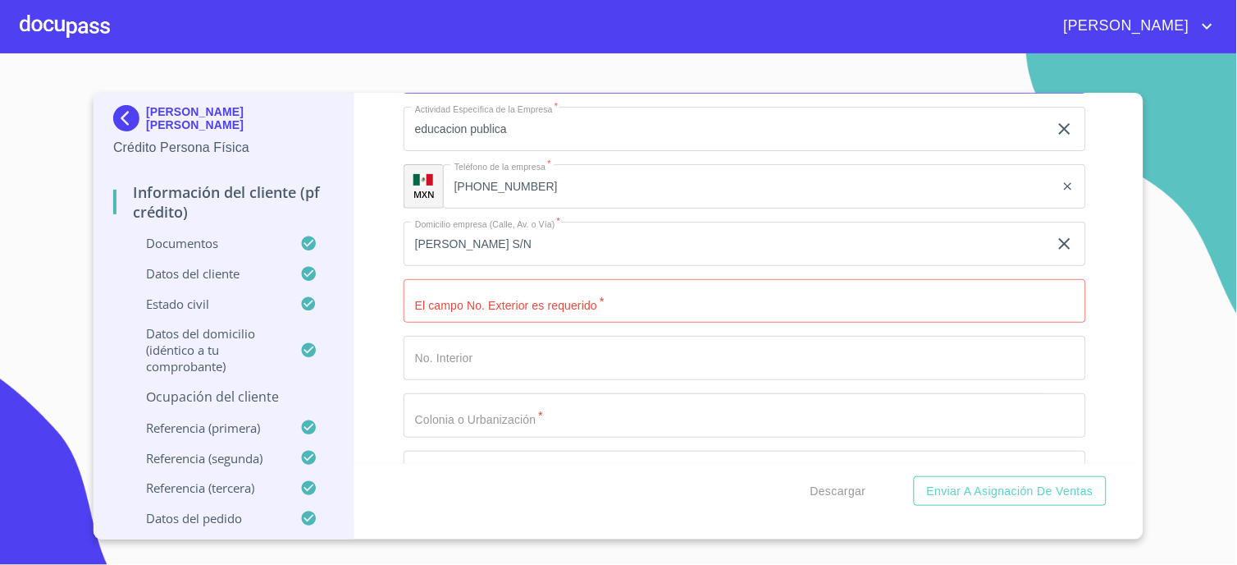
scroll to position [7385, 0]
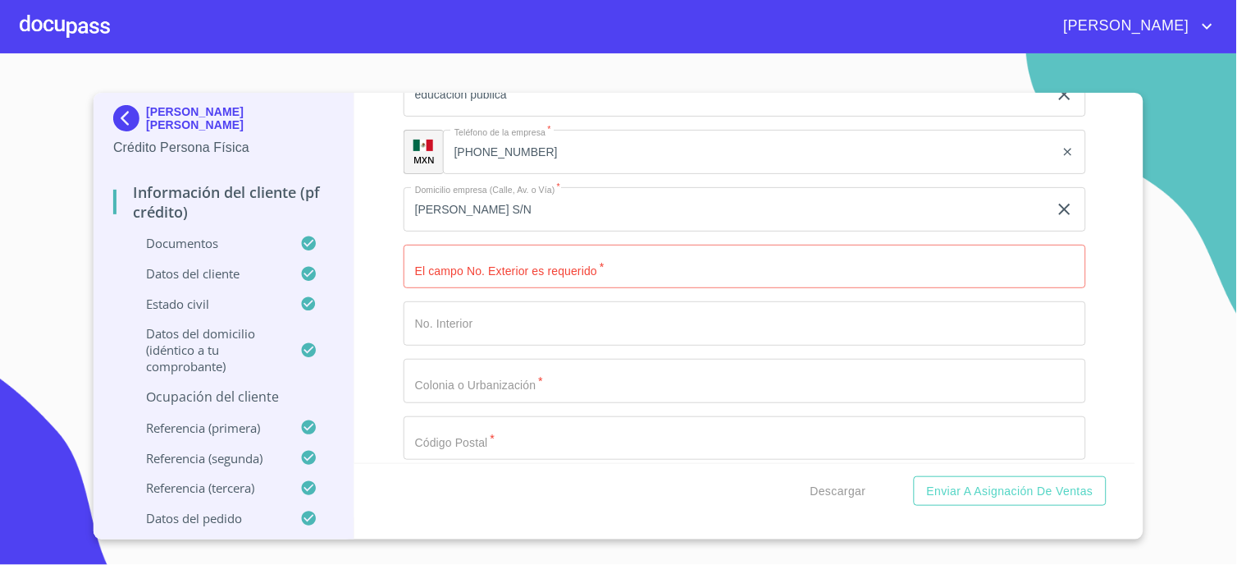
click at [539, 265] on input "Documento de identificación.   *" at bounding box center [745, 267] width 683 height 44
click at [538, 212] on input "[PERSON_NAME] S/N" at bounding box center [726, 209] width 645 height 44
type input "[PERSON_NAME]"
type input "s/n"
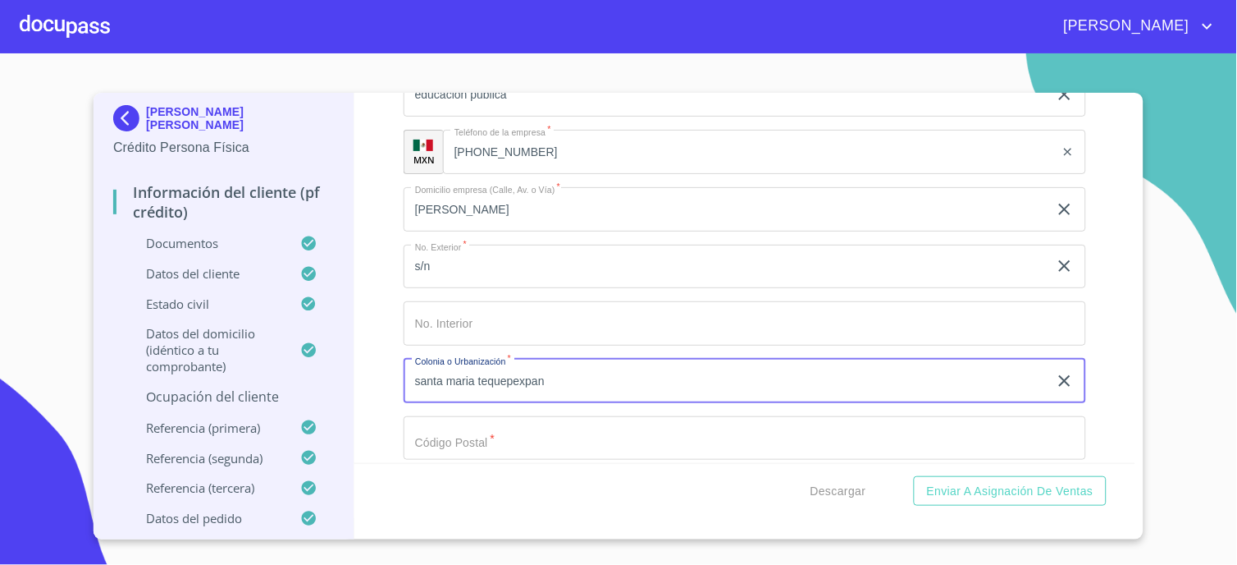
type input "santa maria tequepexpan"
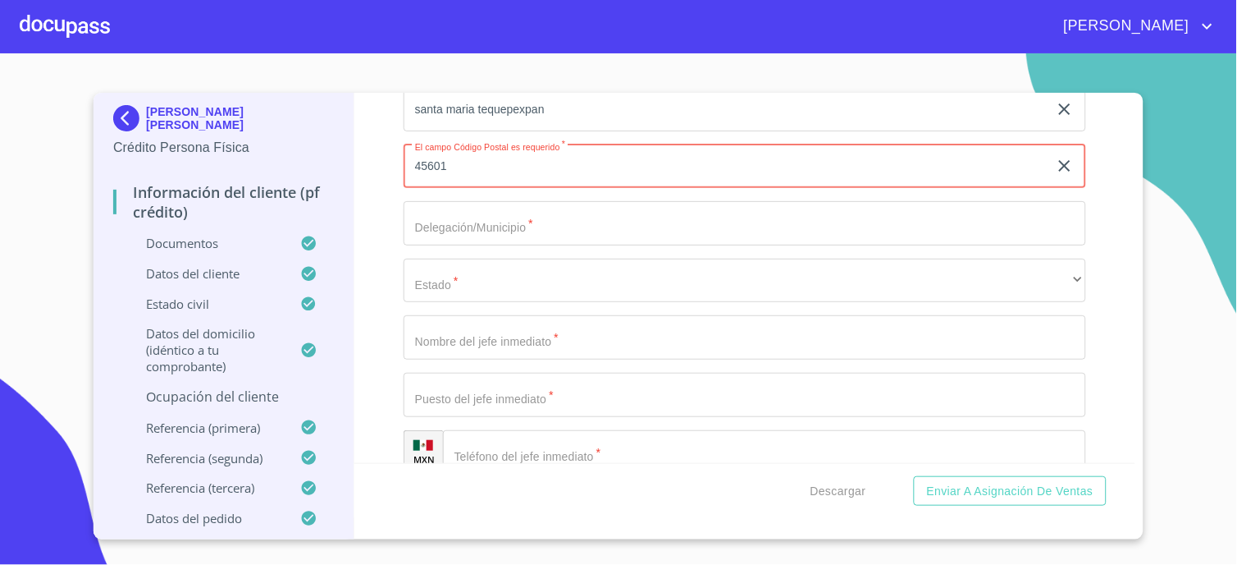
scroll to position [7658, 0]
type input "45601"
click at [510, 217] on input "Documento de identificación.   *" at bounding box center [745, 221] width 683 height 44
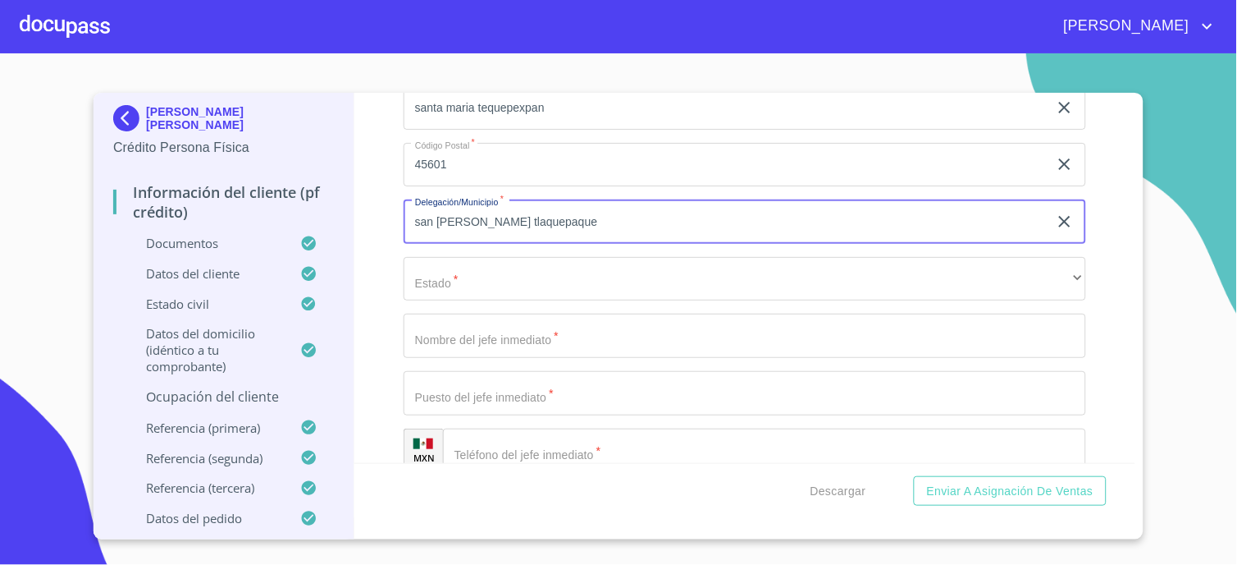
type input "san [PERSON_NAME] tlaquepaque"
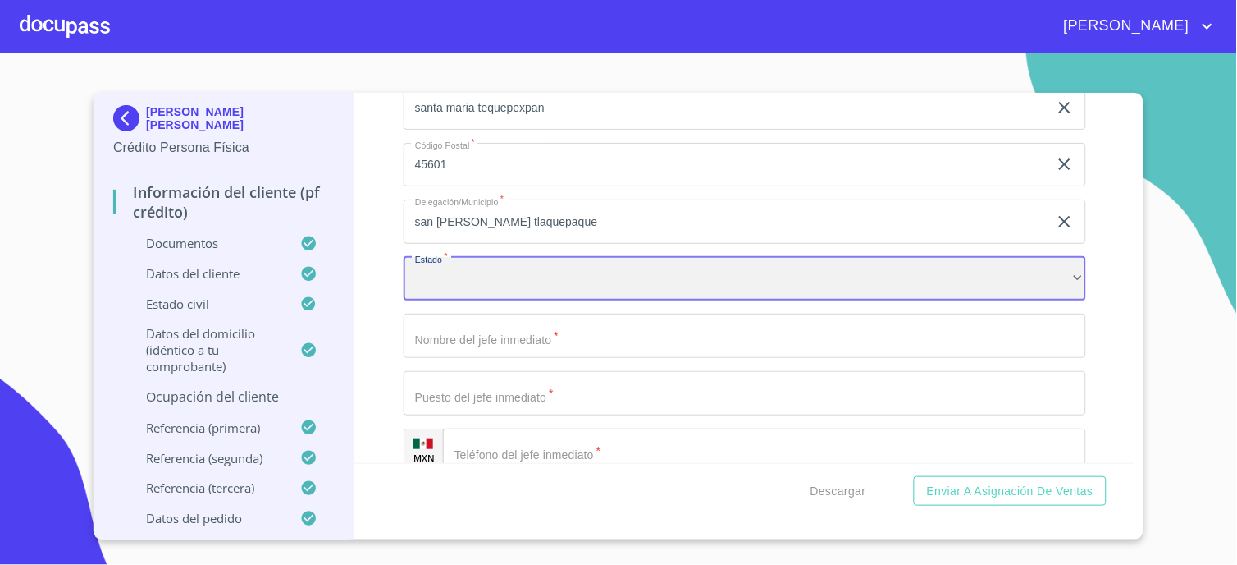
click at [533, 257] on div "​" at bounding box center [745, 279] width 683 height 44
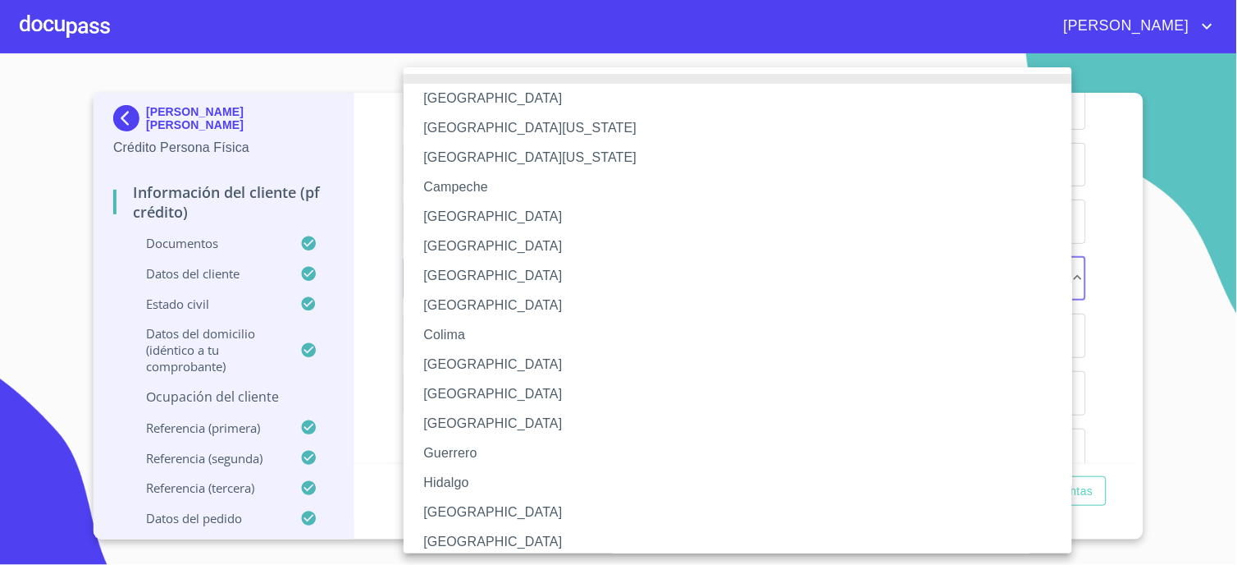
click at [433, 499] on li "[GEOGRAPHIC_DATA]" at bounding box center [745, 512] width 683 height 30
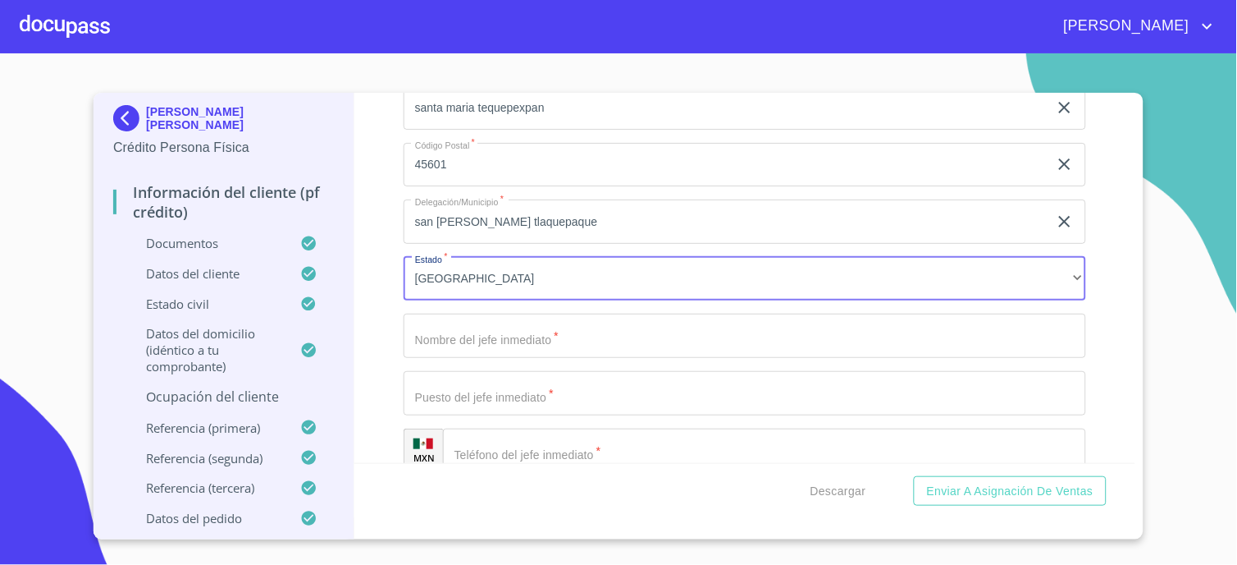
click at [469, 317] on input "Documento de identificación.   *" at bounding box center [745, 335] width 683 height 44
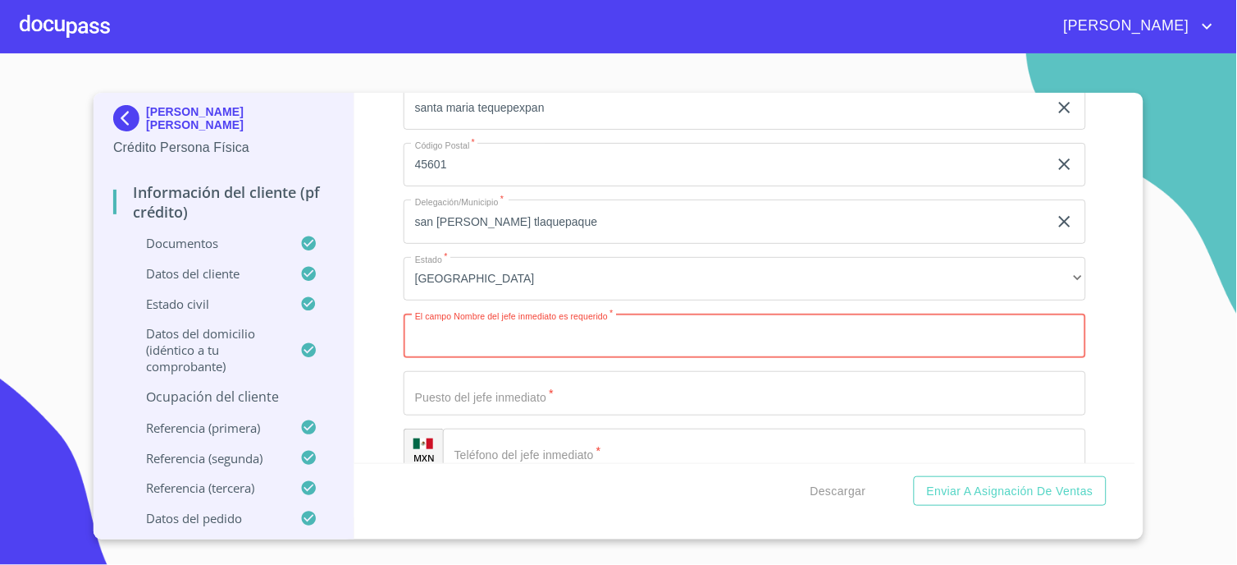
click at [495, 380] on input "Documento de identificación.   *" at bounding box center [745, 393] width 683 height 44
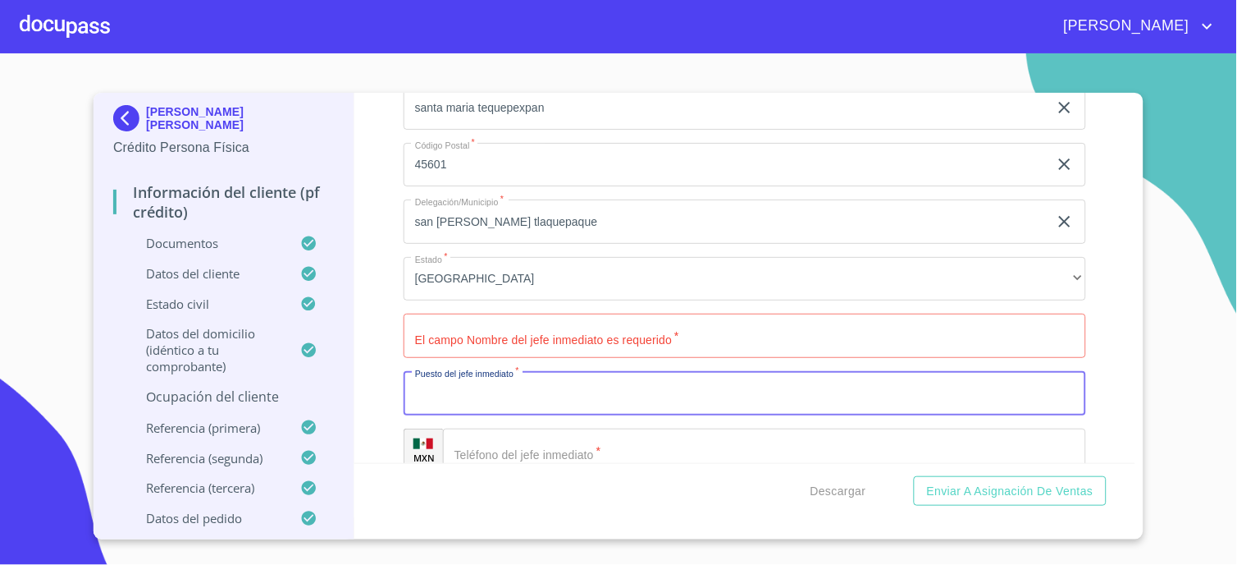
click at [496, 428] on input "Documento de identificación.   *" at bounding box center [764, 450] width 643 height 44
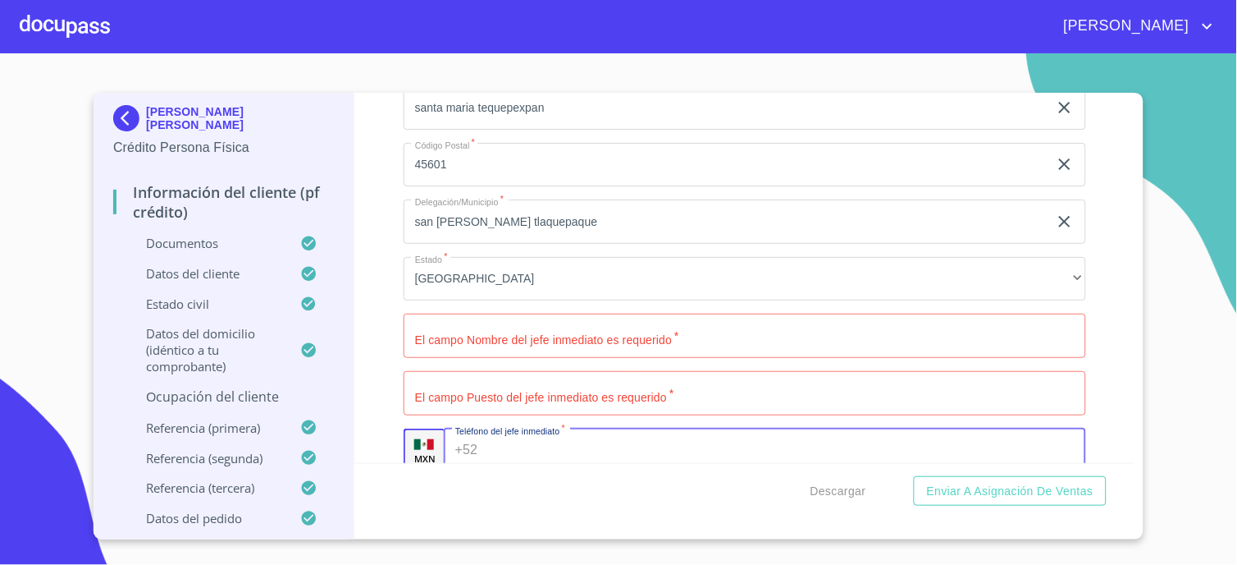
paste input "[PHONE_NUMBER]"
click at [507, 440] on input "[PHONE_NUMBER]" at bounding box center [769, 450] width 570 height 44
type input "[PHONE_NUMBER]"
click at [450, 394] on input "Documento de identificación.   *" at bounding box center [745, 393] width 683 height 44
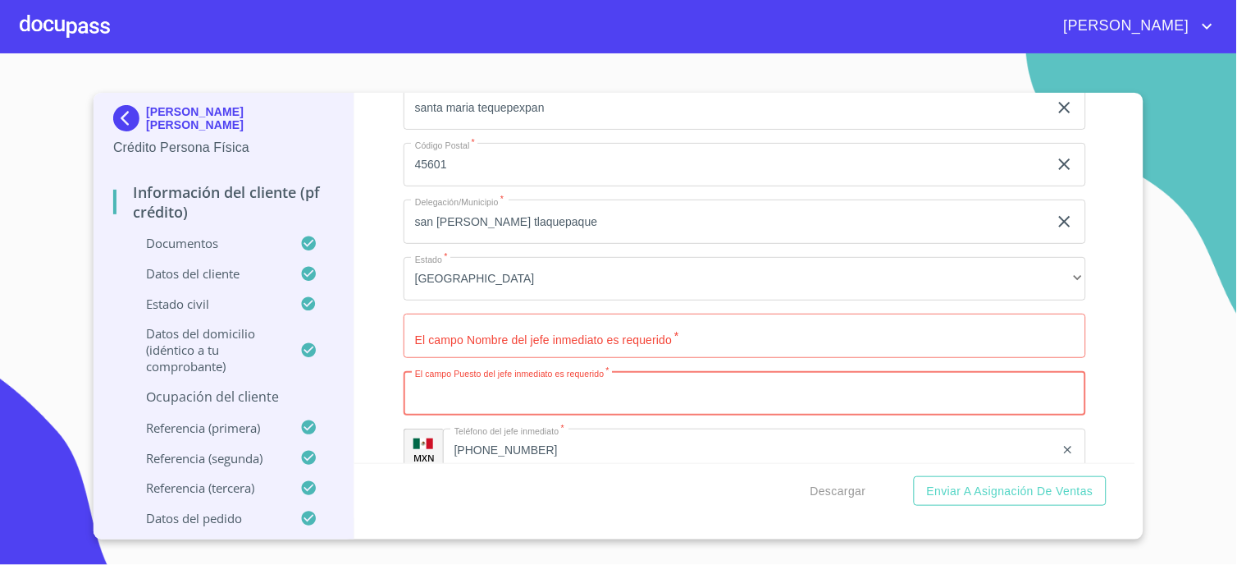
paste input "[PERSON_NAME]"
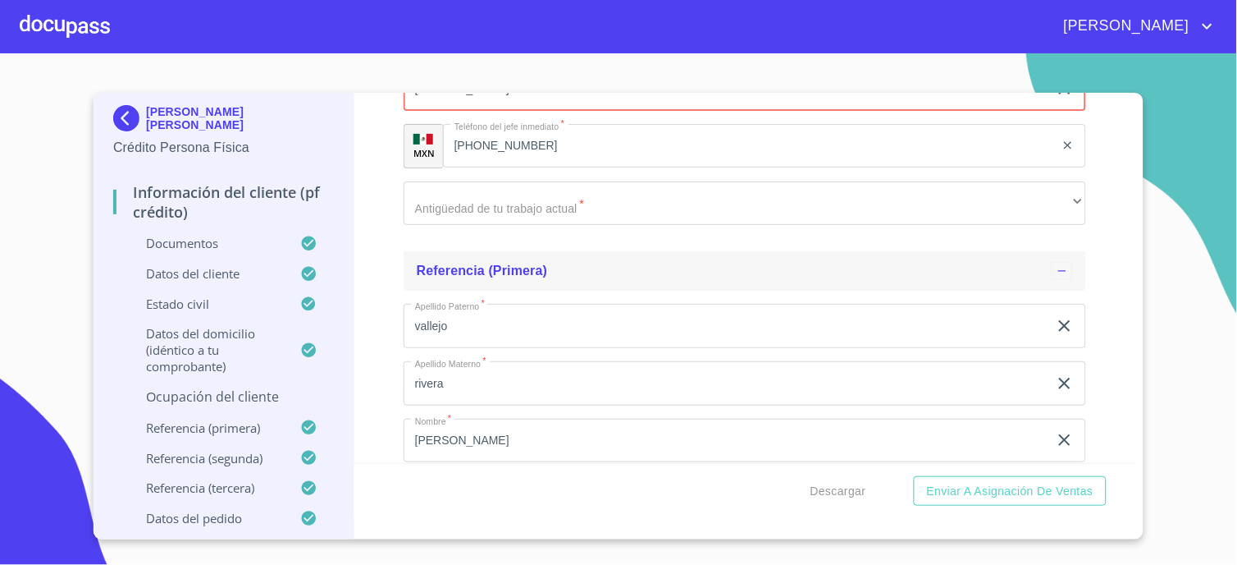
scroll to position [7931, 0]
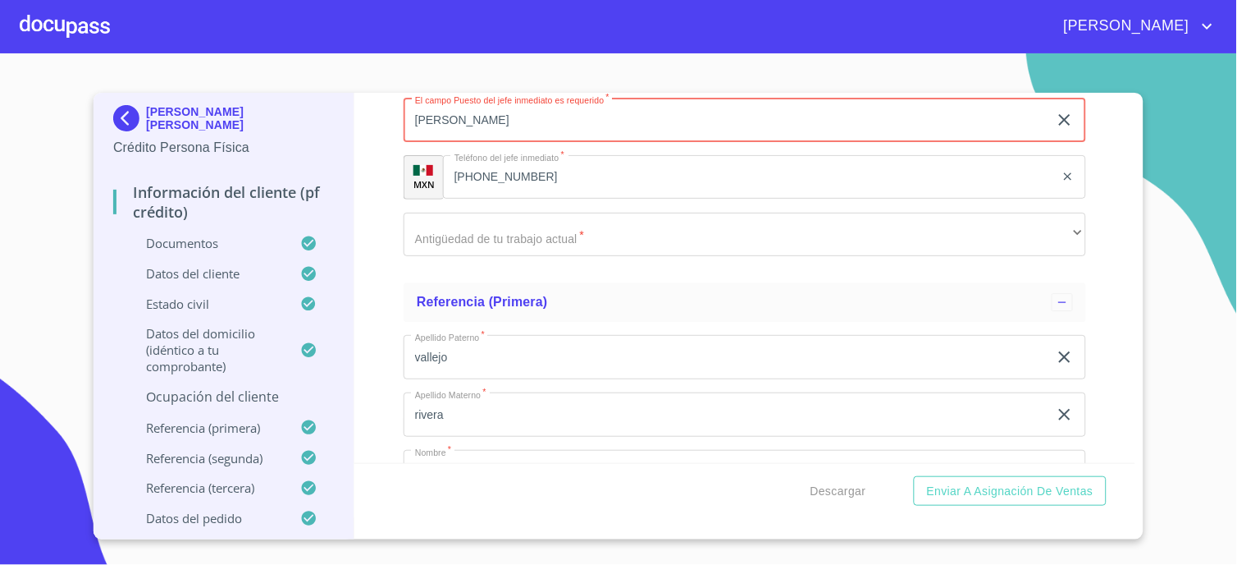
type input "[PERSON_NAME]"
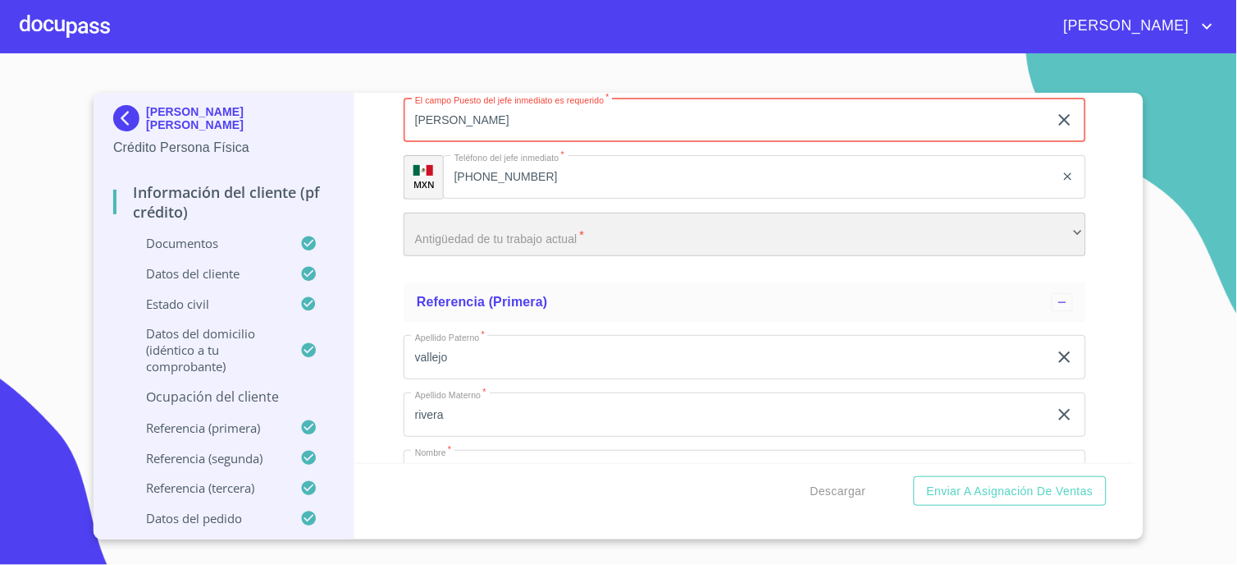
click at [594, 214] on div "​" at bounding box center [745, 235] width 683 height 44
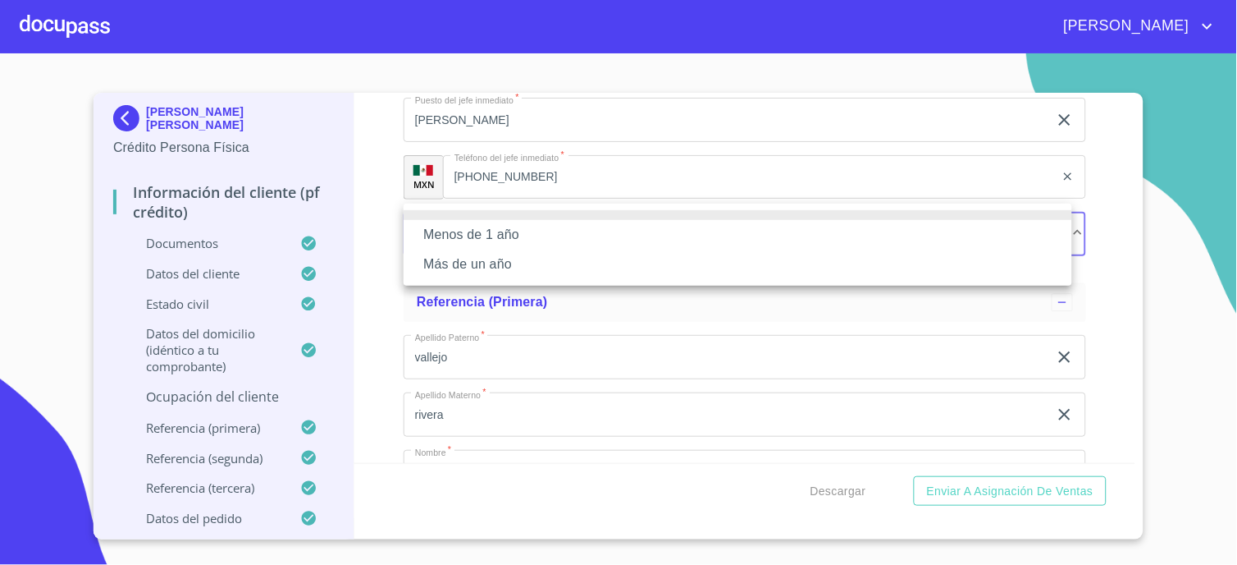
click at [552, 265] on li "Más de un año" at bounding box center [738, 264] width 669 height 30
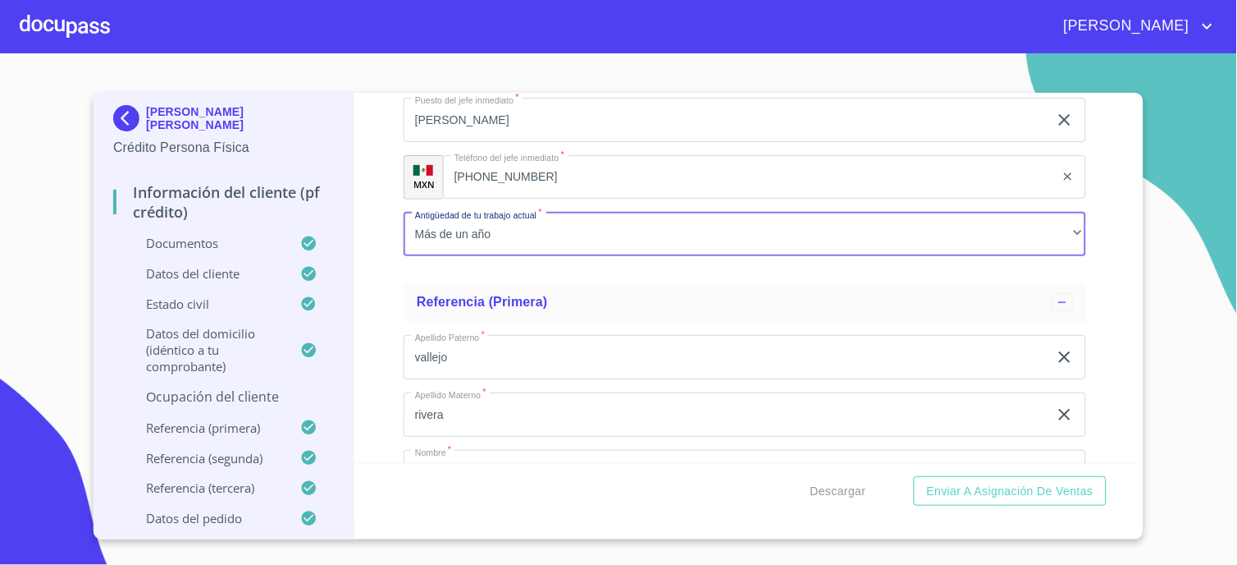
click at [400, 273] on div "Información del cliente (PF crédito) Documentos Documento de identificación.   …" at bounding box center [745, 278] width 782 height 370
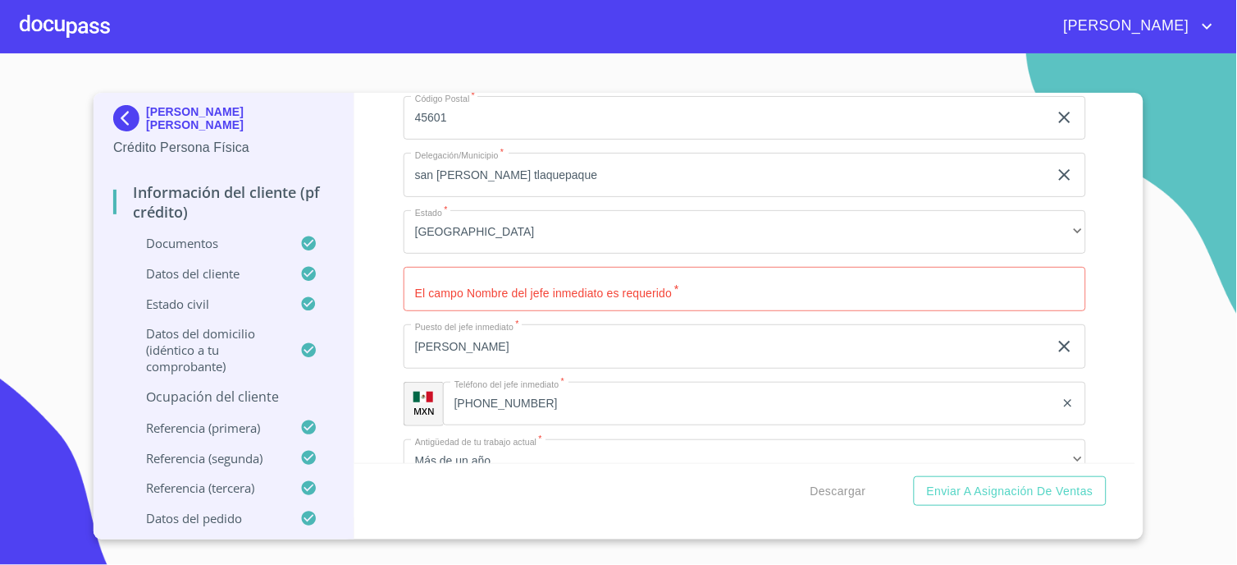
scroll to position [7658, 0]
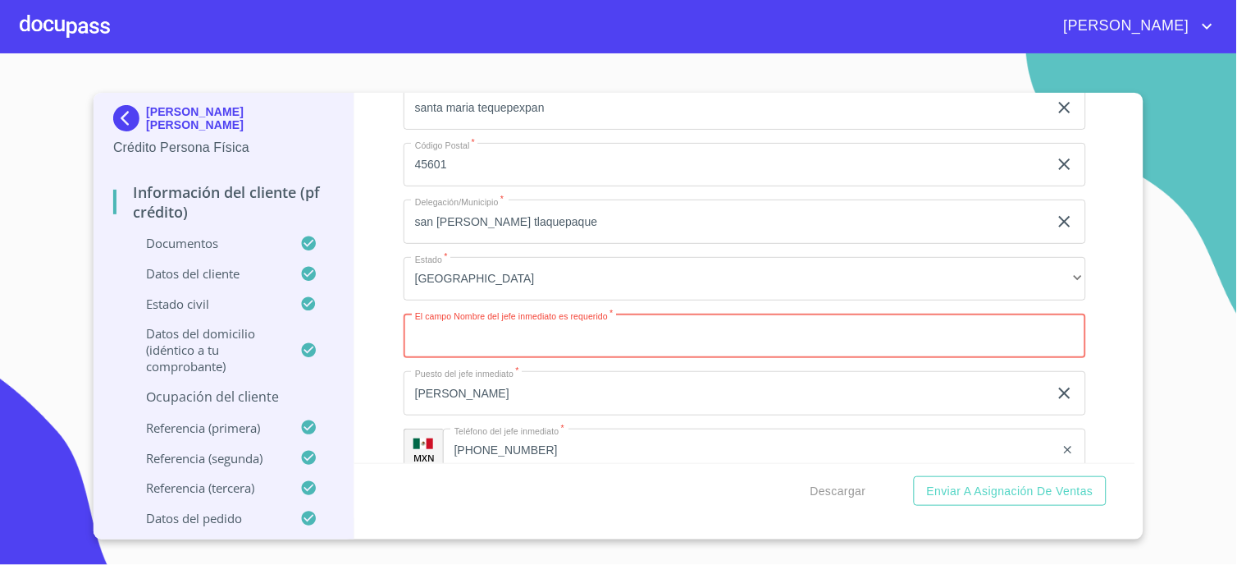
click at [469, 316] on input "Documento de identificación.   *" at bounding box center [745, 335] width 683 height 44
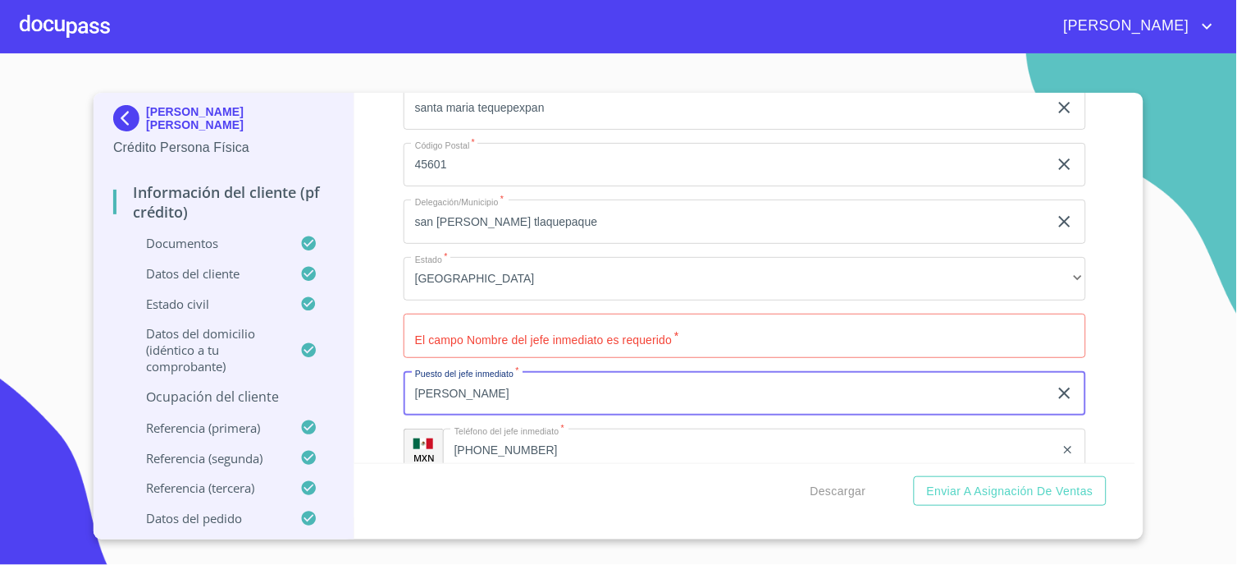
drag, startPoint x: 585, startPoint y: 379, endPoint x: 389, endPoint y: 379, distance: 196.1
click at [389, 379] on div "Información del cliente (PF crédito) Documentos Documento de identificación.   …" at bounding box center [745, 278] width 782 height 370
click at [425, 328] on input "Documento de identificación.   *" at bounding box center [745, 335] width 683 height 44
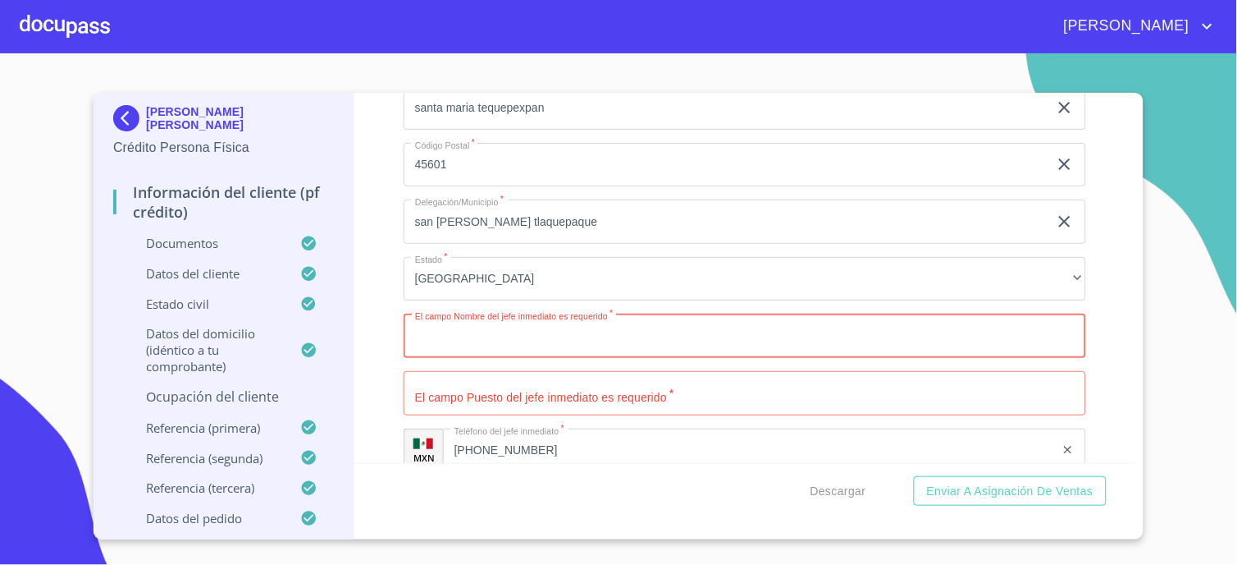
paste input "[PERSON_NAME]"
type input "[PERSON_NAME]"
click at [439, 377] on input "Documento de identificación.   *" at bounding box center [745, 393] width 683 height 44
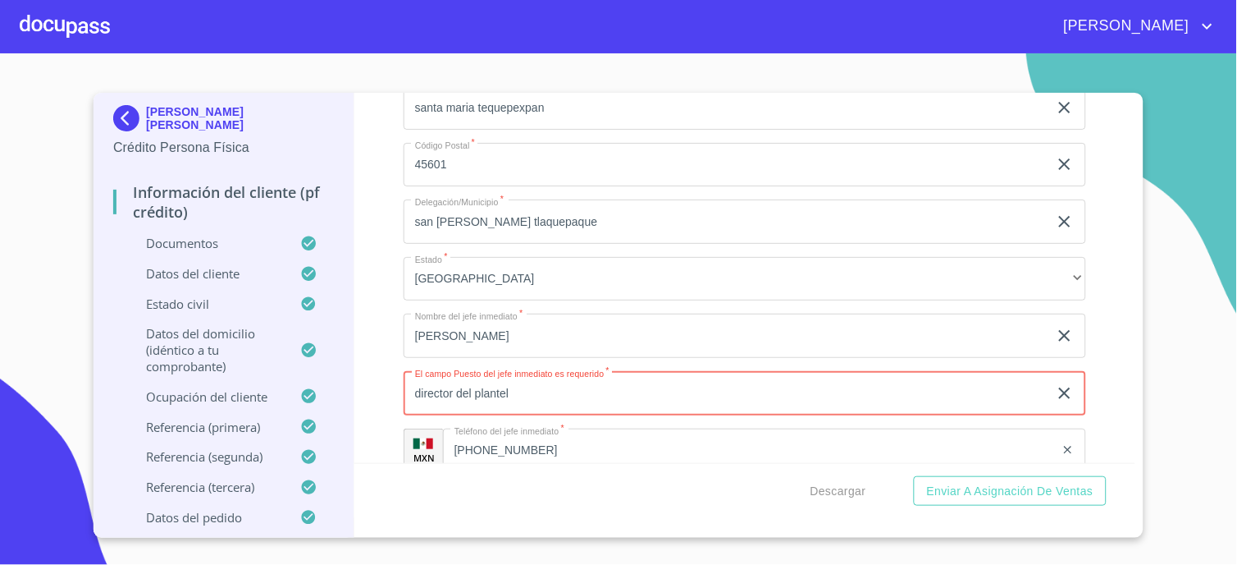
type input "director del plantel"
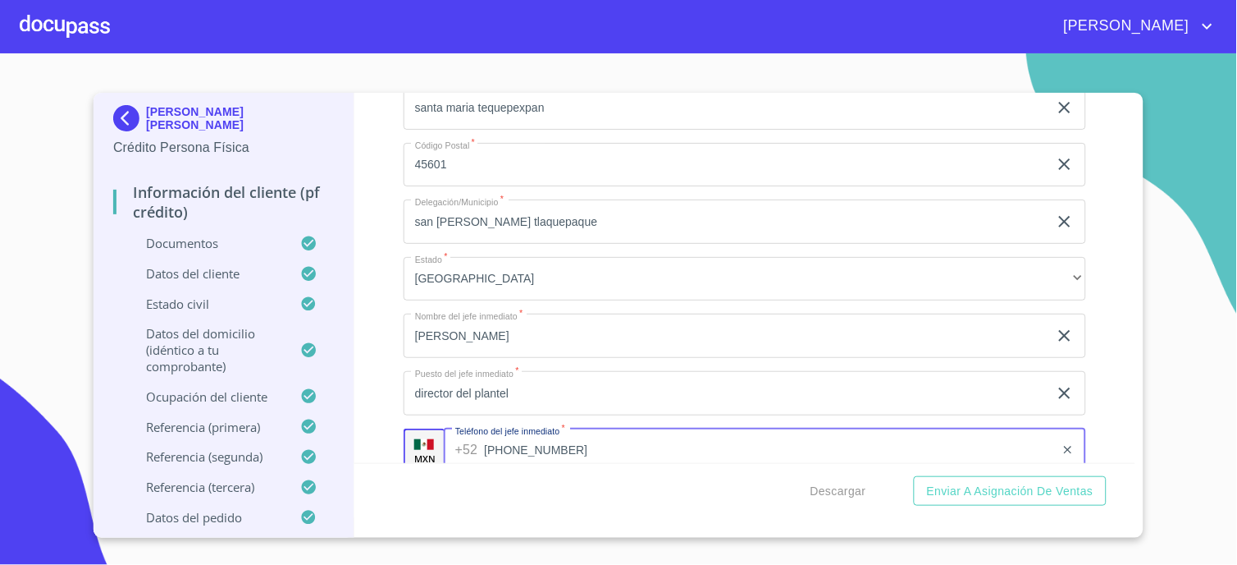
click at [375, 170] on div "Información del cliente (PF crédito) Documentos Documento de identificación.   …" at bounding box center [745, 278] width 782 height 370
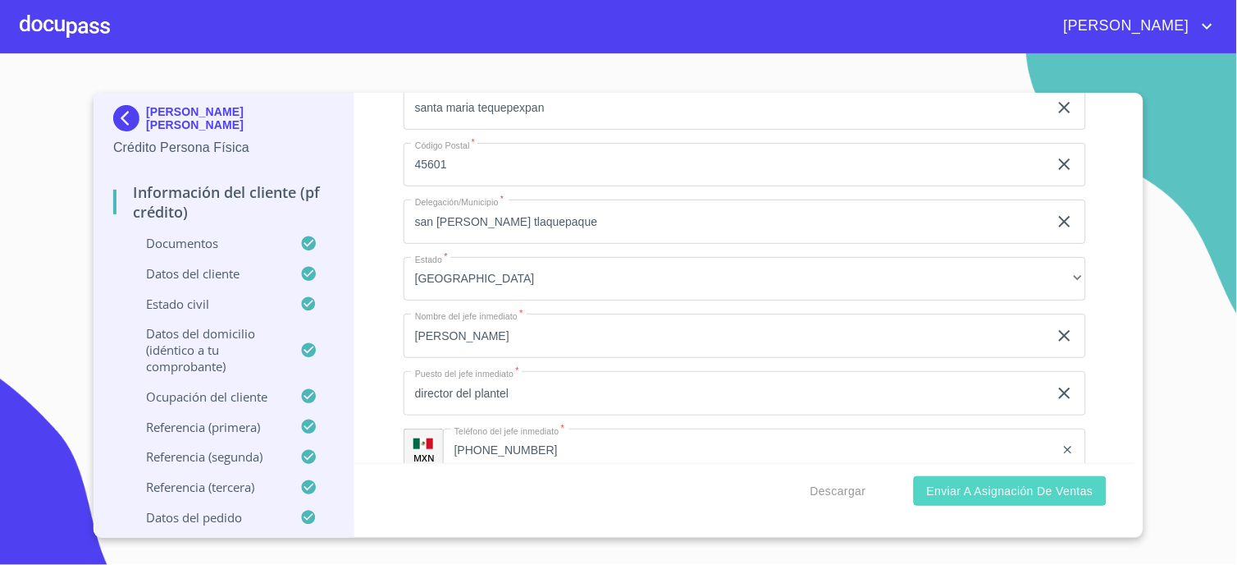
click at [930, 492] on span "Enviar a Asignación de Ventas" at bounding box center [1010, 491] width 167 height 21
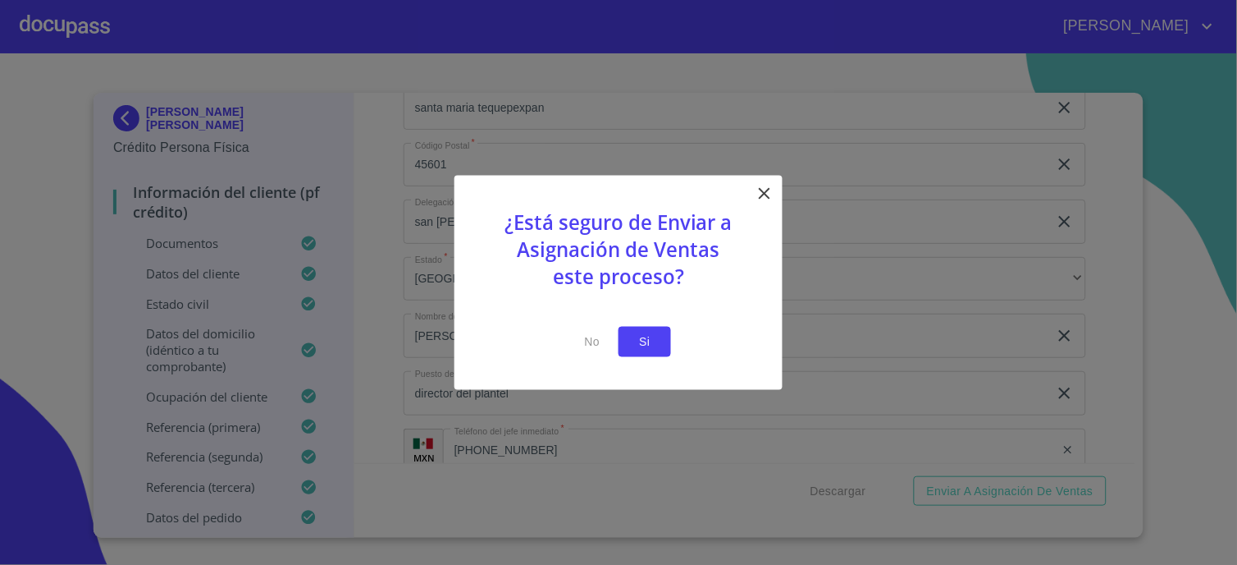
click at [665, 337] on button "Si" at bounding box center [645, 342] width 53 height 30
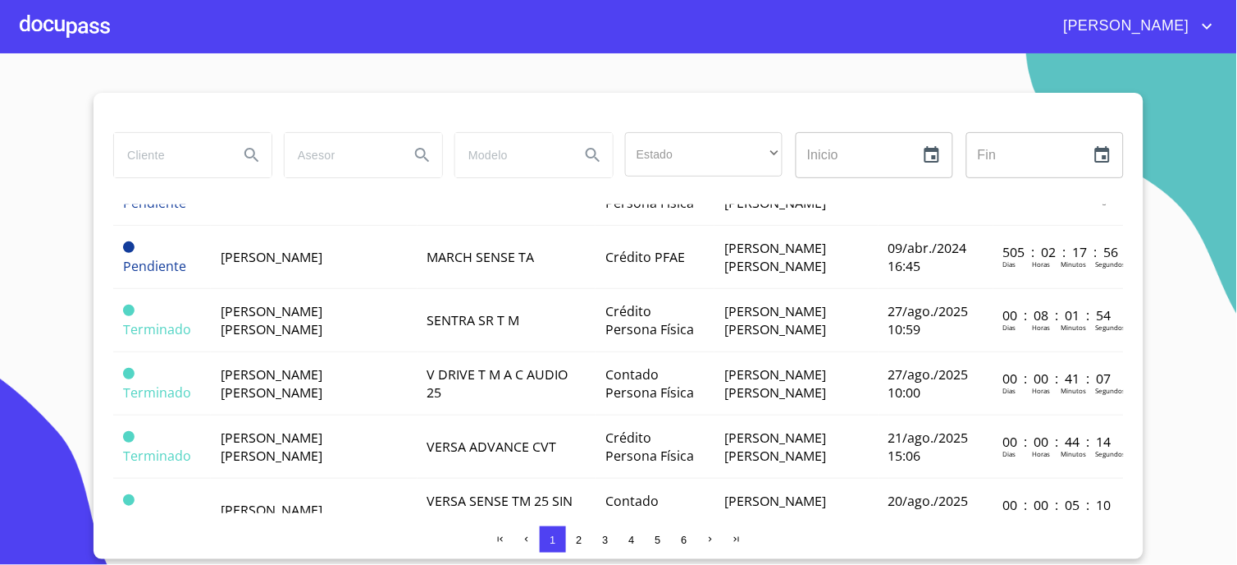
scroll to position [1227, 0]
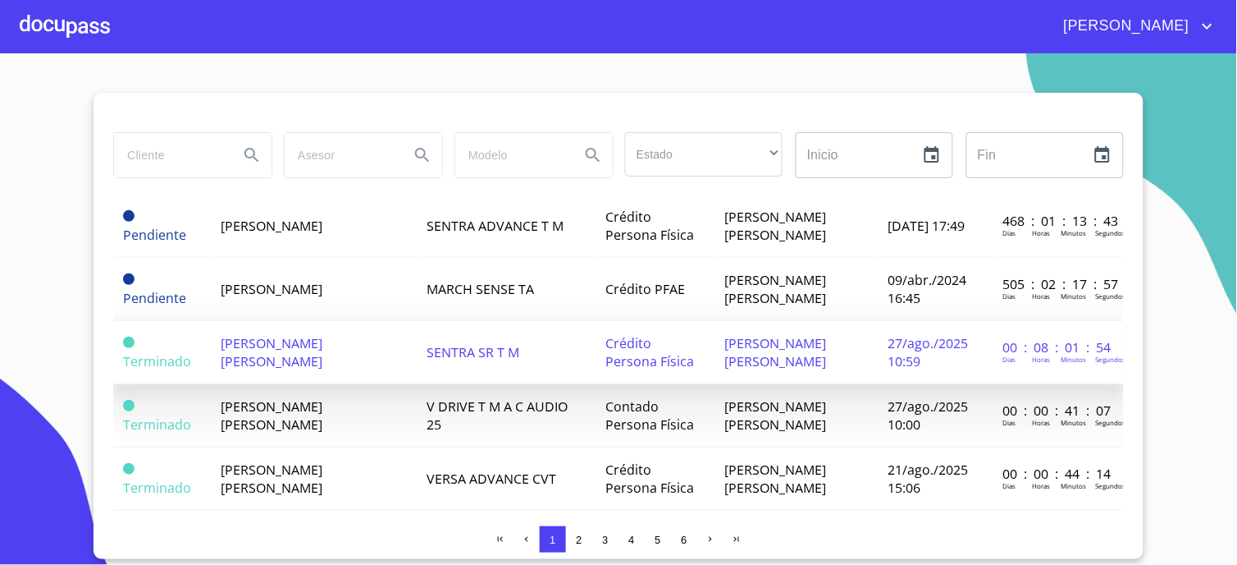
click at [273, 334] on span "[PERSON_NAME] [PERSON_NAME]" at bounding box center [272, 352] width 102 height 36
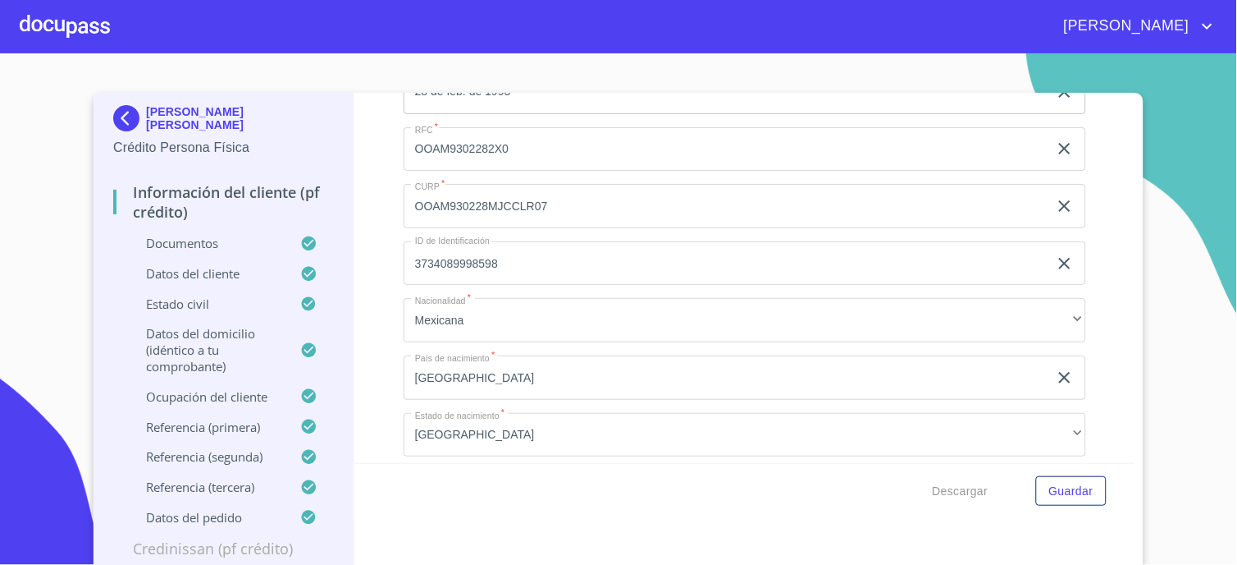
scroll to position [7867, 0]
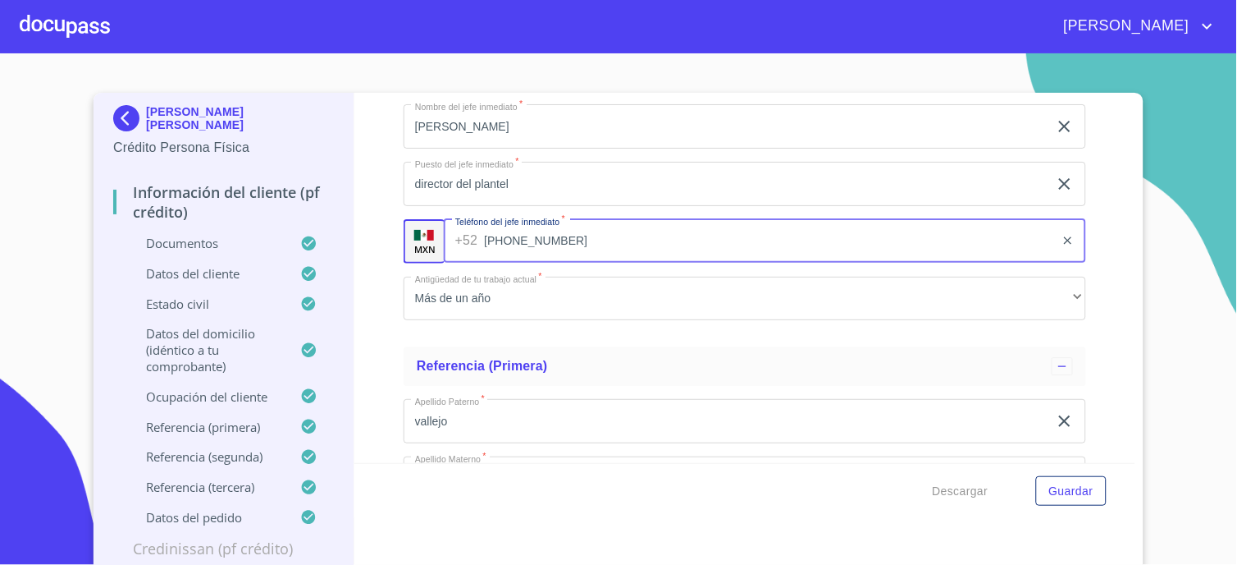
drag, startPoint x: 555, startPoint y: 230, endPoint x: 458, endPoint y: 235, distance: 96.9
click at [458, 235] on div "[PHONE_NUMBER] ​" at bounding box center [765, 241] width 642 height 44
paste input "55) 3600 2500"
click at [532, 228] on input "[PHONE_NUMBER]" at bounding box center [769, 241] width 570 height 44
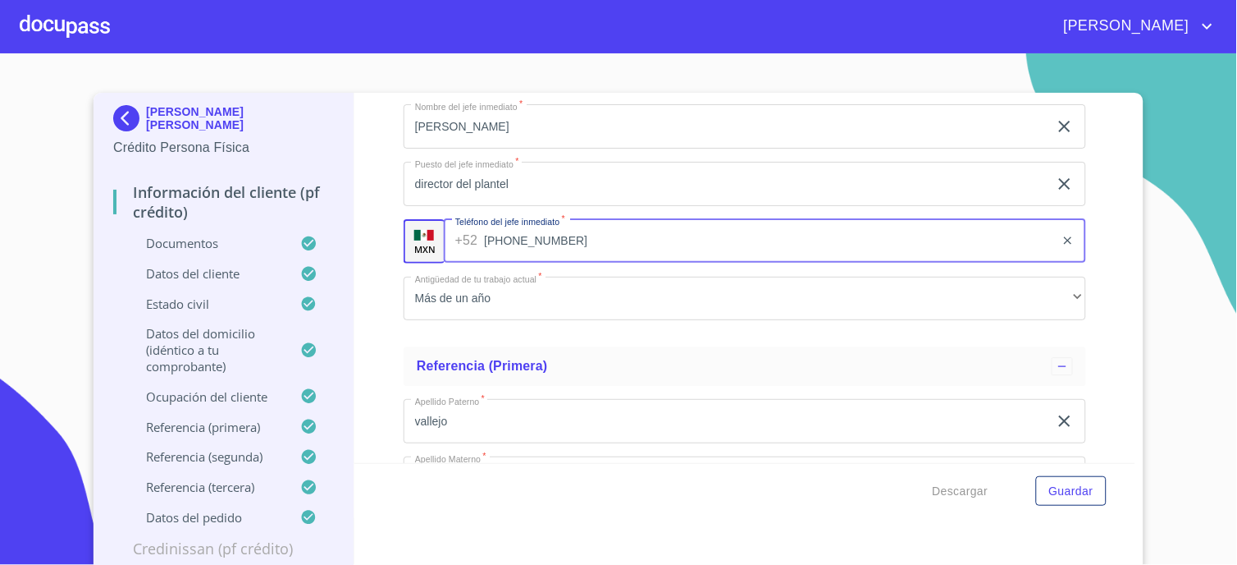
click at [530, 228] on input "[PHONE_NUMBER]" at bounding box center [769, 241] width 570 height 44
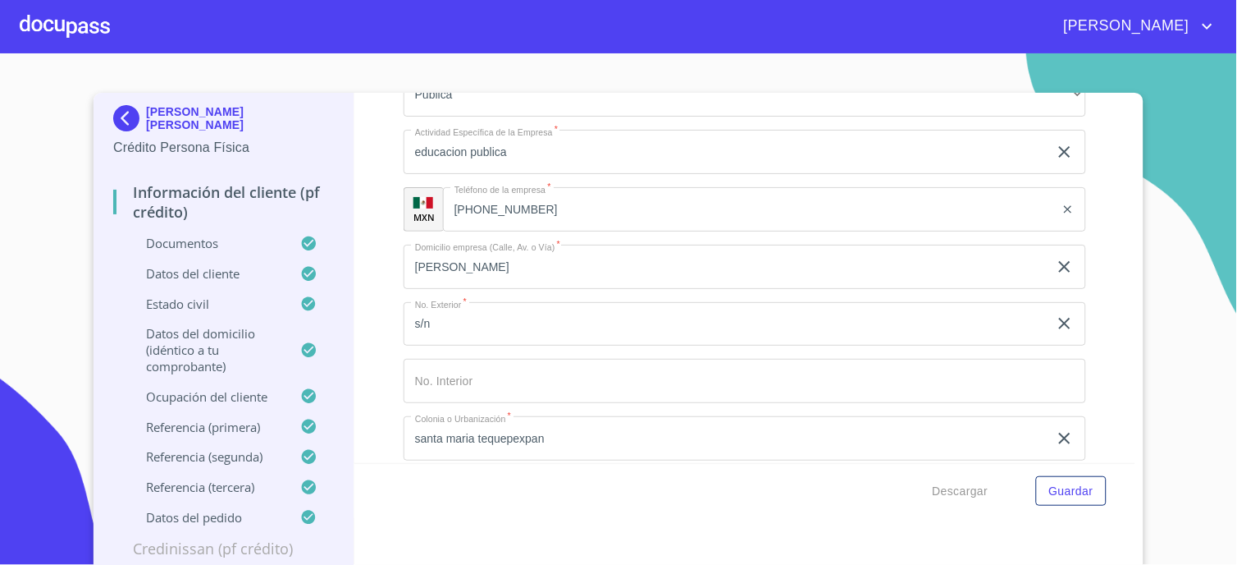
scroll to position [7321, 0]
type input "[PHONE_NUMBER]"
click at [538, 207] on input "[PHONE_NUMBER]" at bounding box center [749, 216] width 612 height 44
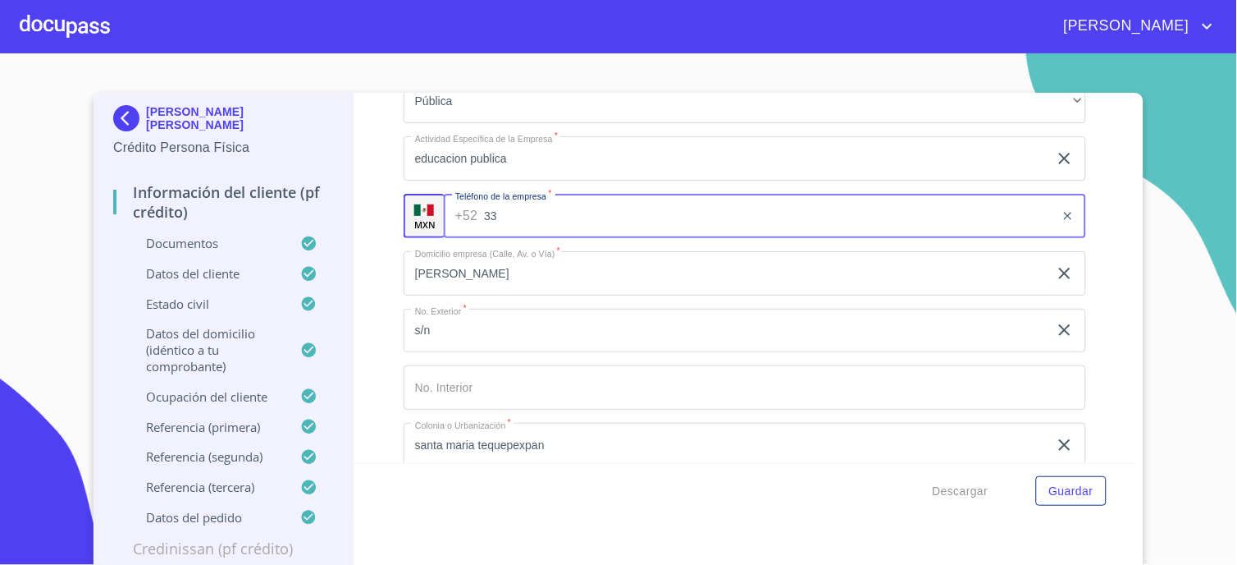
type input "3"
paste input "[PHONE_NUMBER]"
type input "[PHONE_NUMBER]"
click at [381, 167] on div "Información del cliente (PF crédito) Documentos Documento de identificación.   …" at bounding box center [745, 278] width 782 height 370
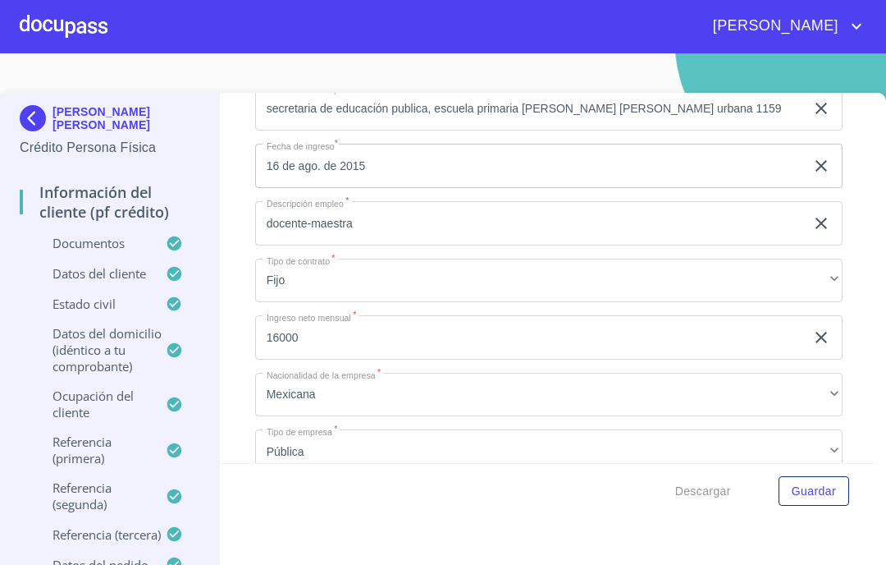
scroll to position [6803, 0]
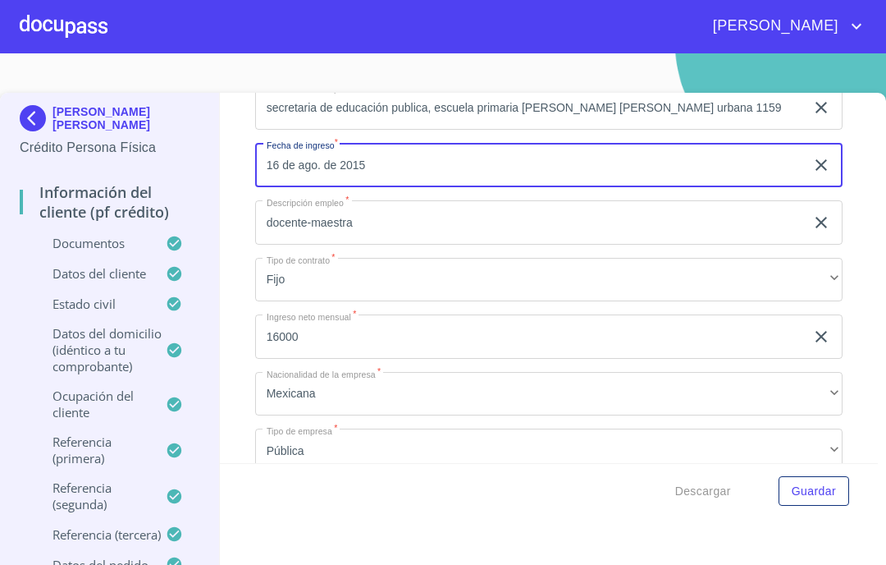
drag, startPoint x: 374, startPoint y: 157, endPoint x: 256, endPoint y: 158, distance: 118.2
click at [256, 158] on input "16 de ago. de 2015" at bounding box center [533, 165] width 556 height 44
